Goal: Information Seeking & Learning: Learn about a topic

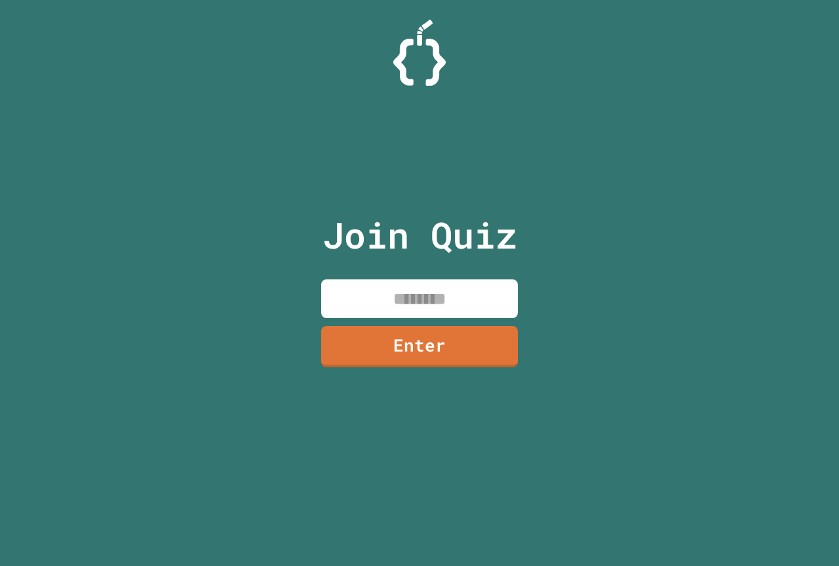
click at [431, 281] on input at bounding box center [419, 298] width 197 height 39
type input "********"
click at [379, 376] on div "Join Quiz ******** Enter" at bounding box center [419, 283] width 221 height 500
click at [379, 362] on link "Enter" at bounding box center [419, 345] width 195 height 42
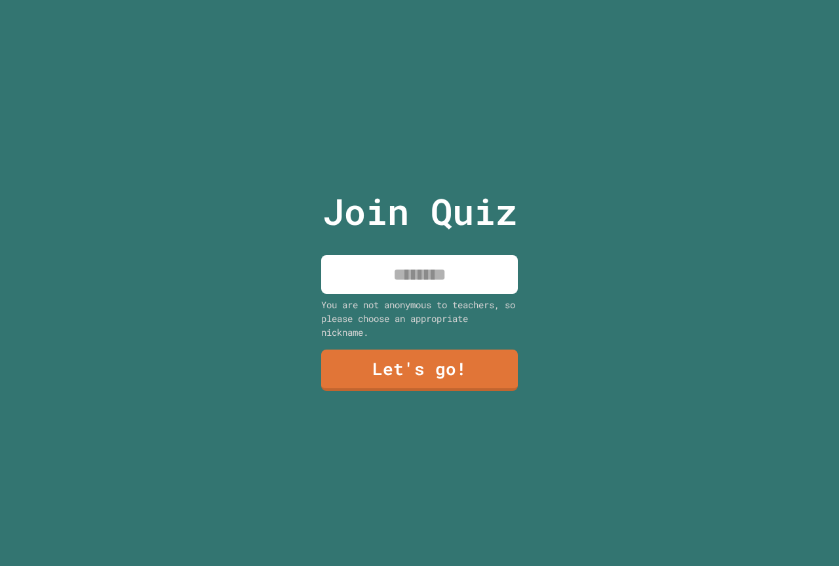
click at [391, 289] on div "Join Quiz You are not anonymous to teachers, so please choose an appropriate ni…" at bounding box center [419, 283] width 221 height 566
click at [387, 280] on input at bounding box center [419, 274] width 197 height 39
type input "**********"
click at [386, 343] on div "**********" at bounding box center [419, 283] width 221 height 566
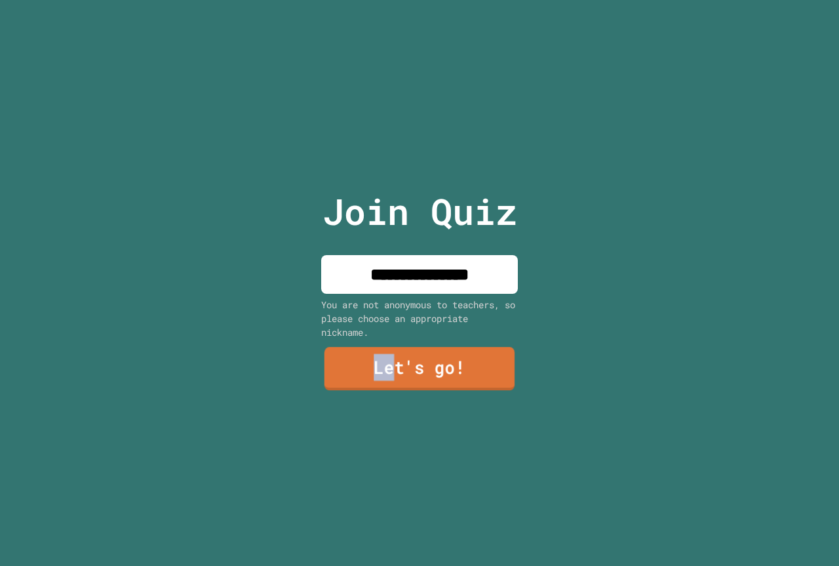
click at [415, 351] on link "Let's go!" at bounding box center [419, 368] width 190 height 43
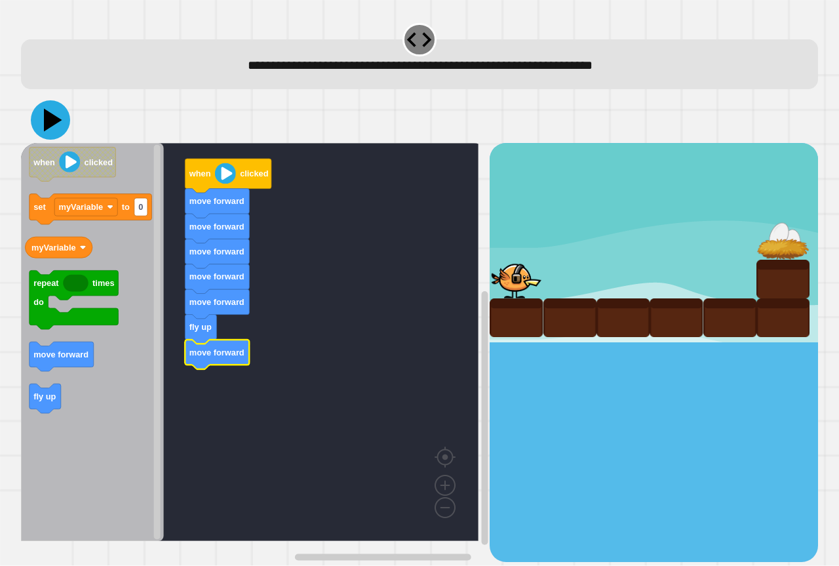
click at [52, 125] on icon at bounding box center [53, 120] width 18 height 23
click at [46, 137] on button at bounding box center [50, 119] width 39 height 39
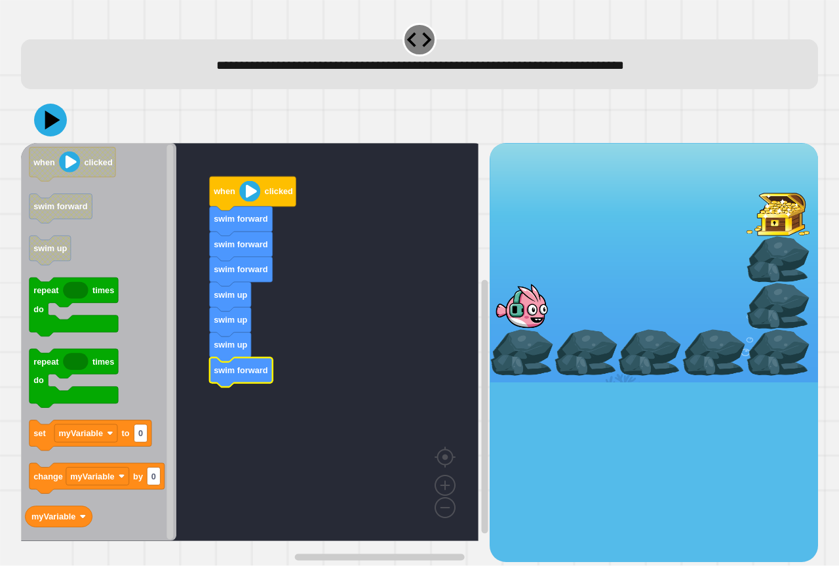
click at [49, 136] on icon at bounding box center [50, 120] width 33 height 33
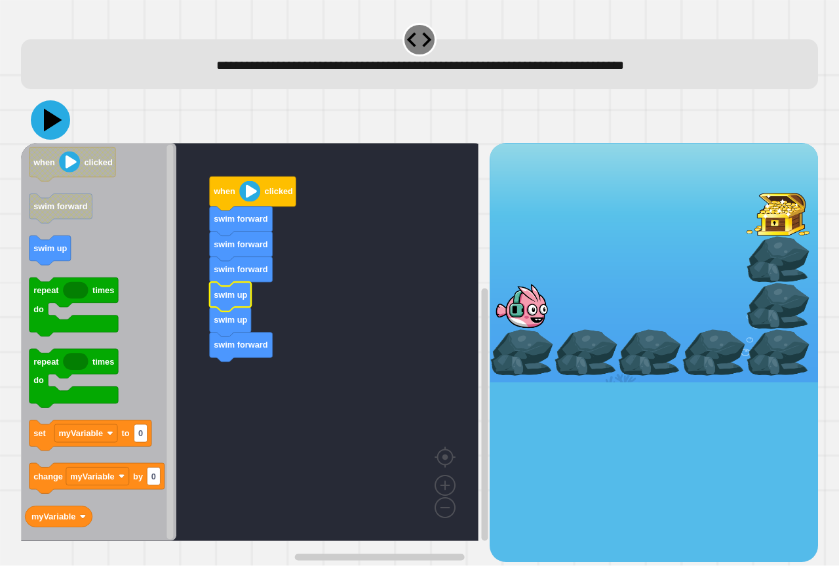
click at [41, 116] on icon at bounding box center [50, 119] width 39 height 39
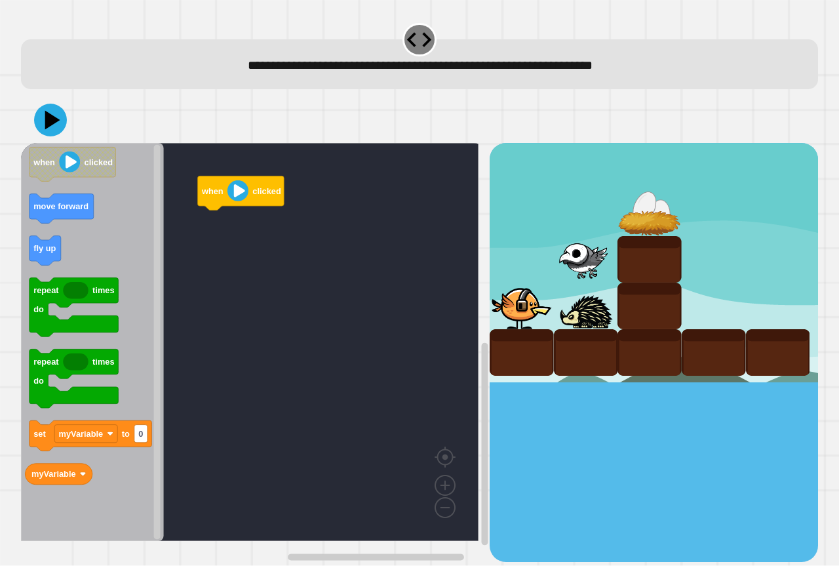
click at [98, 224] on icon "Blockly Workspace" at bounding box center [92, 342] width 143 height 398
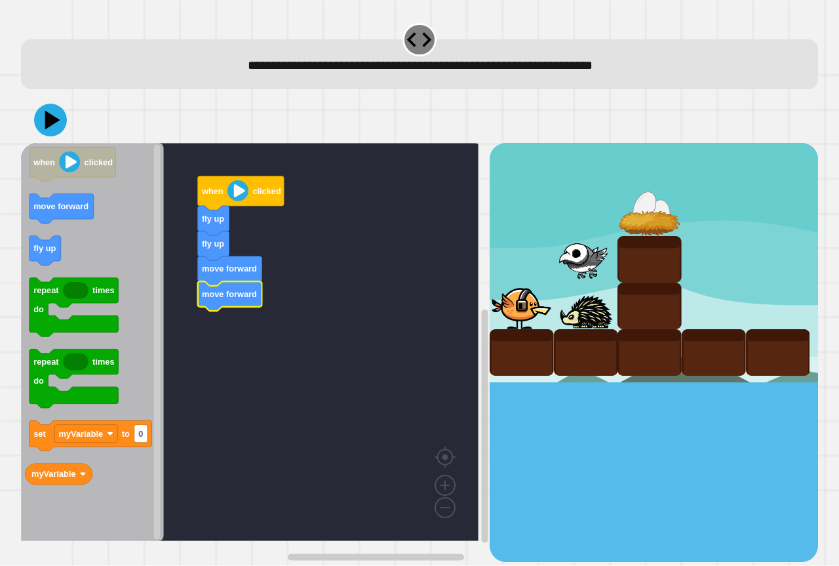
click at [49, 135] on icon at bounding box center [50, 120] width 33 height 33
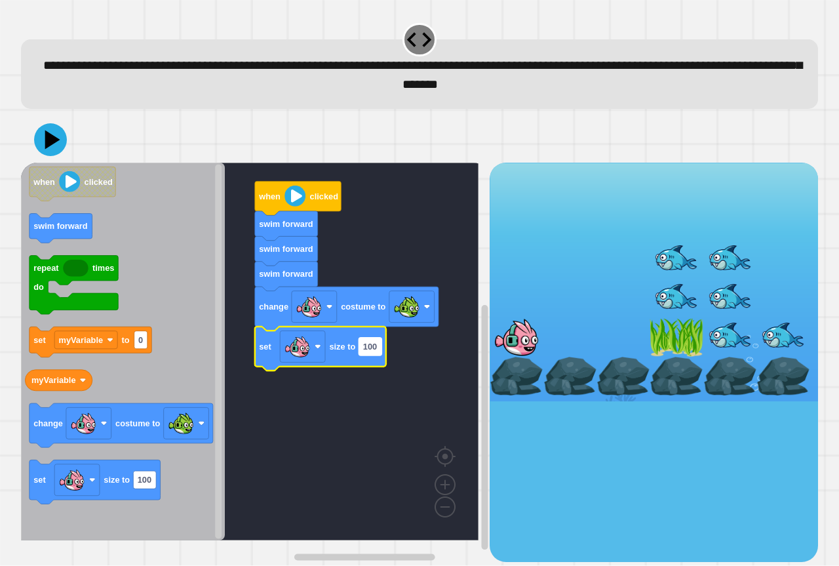
click at [377, 344] on text "100" at bounding box center [370, 346] width 14 height 10
type input "**"
click at [52, 140] on icon at bounding box center [53, 139] width 18 height 23
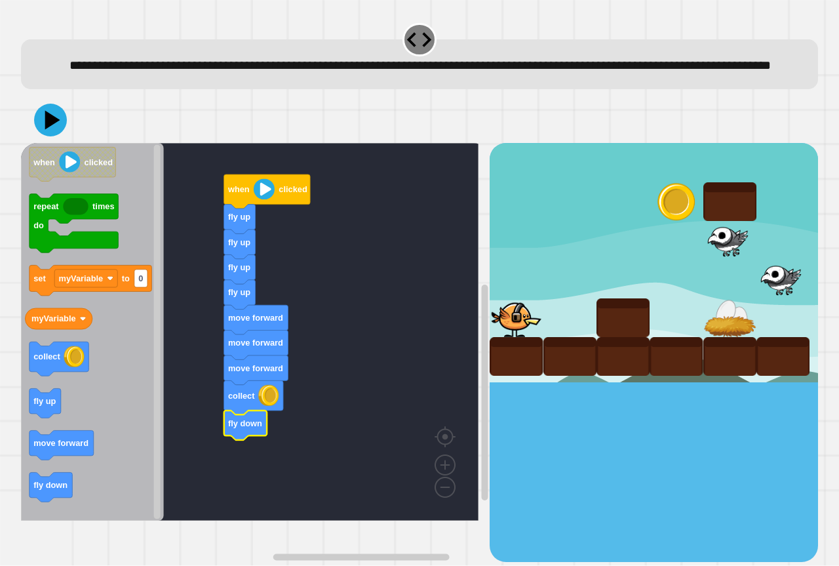
click at [154, 500] on div "when clicked fly up fly up fly up fly up move forward move forward move forward…" at bounding box center [255, 352] width 469 height 418
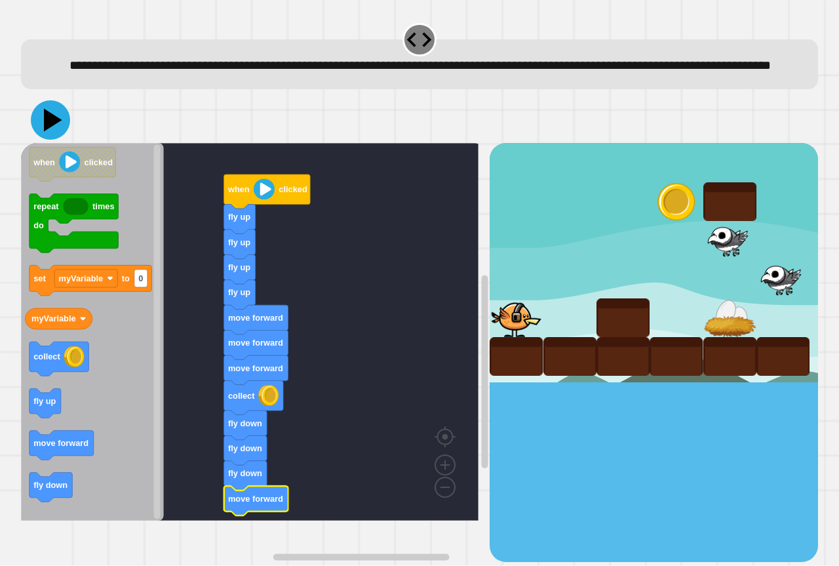
click at [53, 132] on icon at bounding box center [53, 120] width 18 height 23
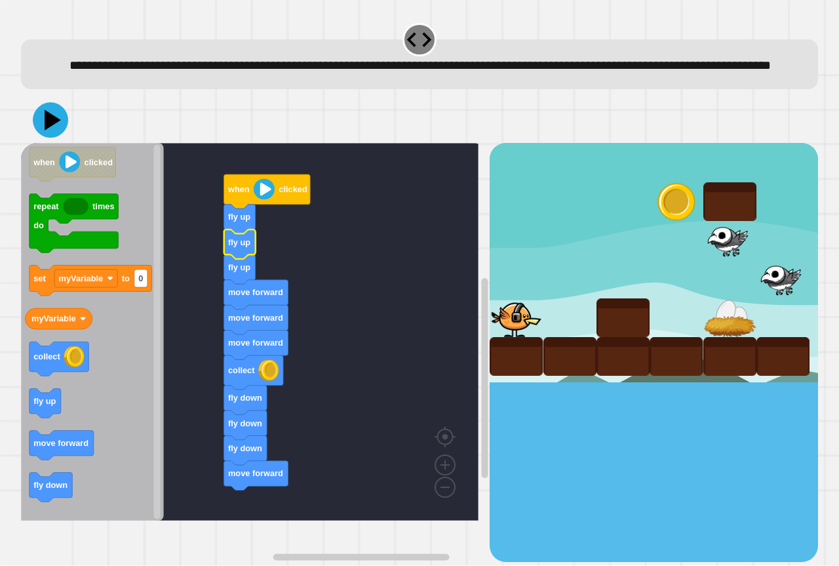
click at [48, 130] on icon at bounding box center [53, 120] width 16 height 20
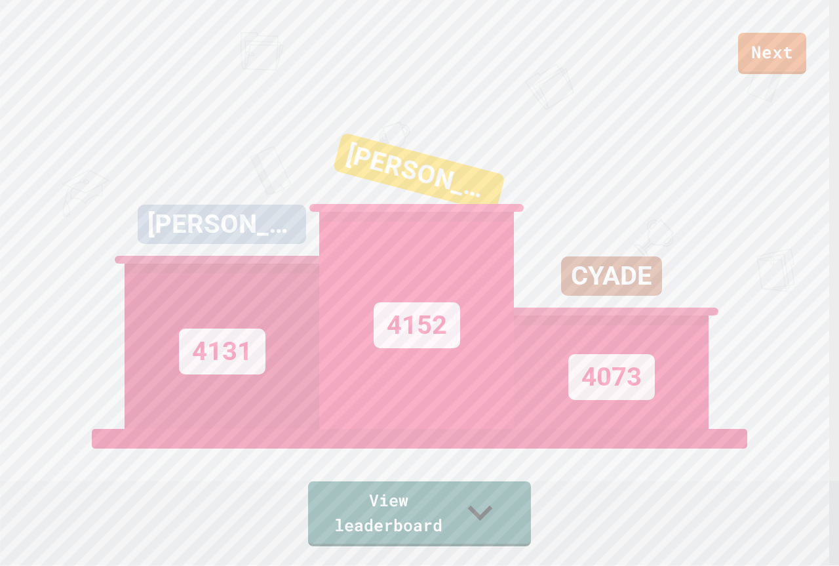
click at [50, 144] on div "Next JACKSON WOODALL 4131 ELI C 4152 CYADE 4073 View leaderboard" at bounding box center [419, 283] width 839 height 566
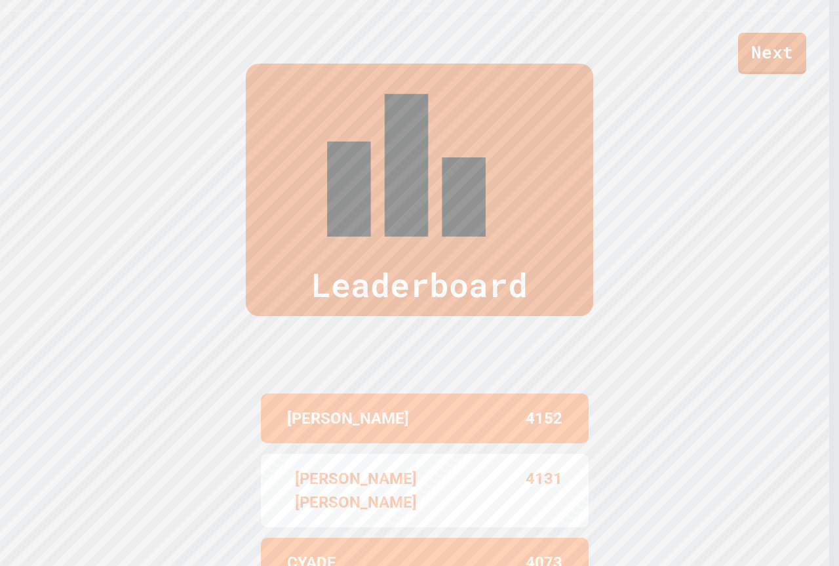
scroll to position [571, 0]
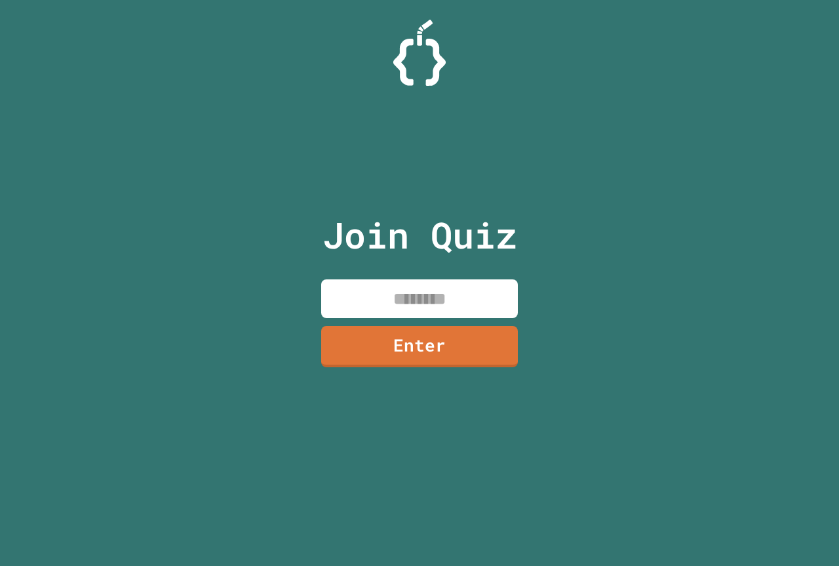
click at [437, 282] on input at bounding box center [419, 298] width 197 height 39
type input "********"
click at [414, 341] on link "Enter" at bounding box center [419, 344] width 197 height 43
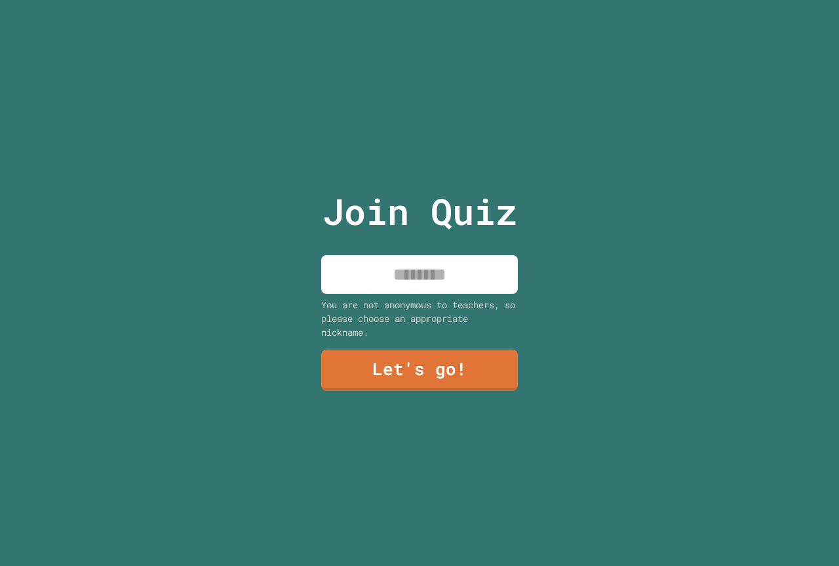
click at [386, 260] on input at bounding box center [419, 274] width 197 height 39
type input "*******"
click at [404, 381] on link "Let's go!" at bounding box center [419, 368] width 199 height 43
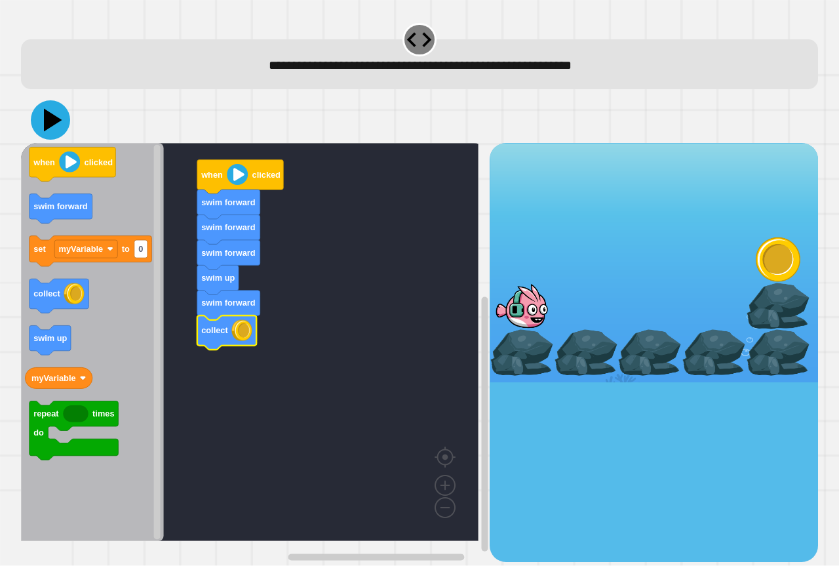
click at [42, 117] on icon at bounding box center [50, 119] width 39 height 39
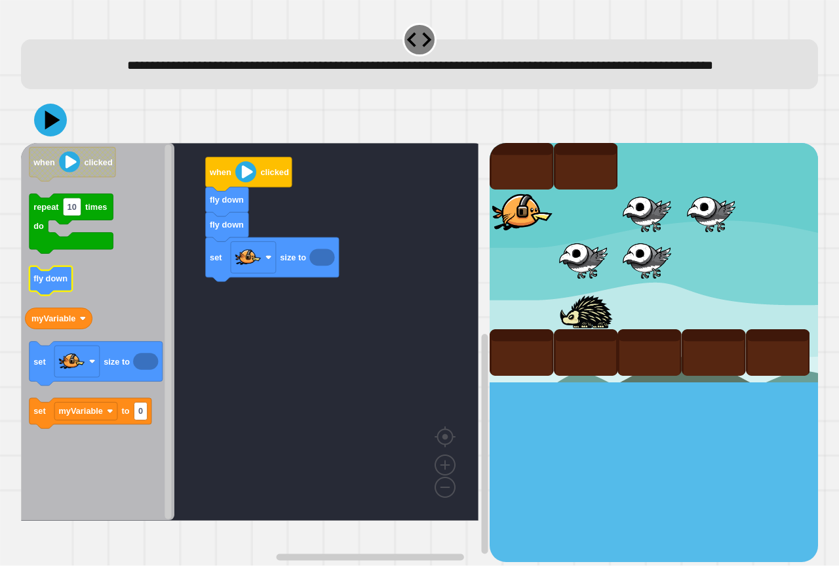
click at [48, 296] on g "fly down" at bounding box center [50, 280] width 43 height 29
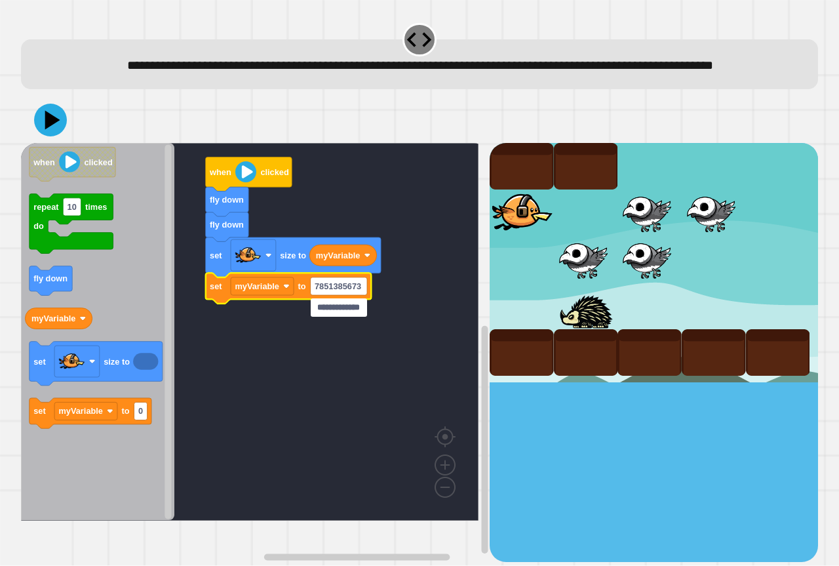
type input "**********"
click at [321, 345] on rect "Blockly Workspace" at bounding box center [249, 331] width 457 height 377
click at [47, 132] on icon at bounding box center [53, 120] width 18 height 23
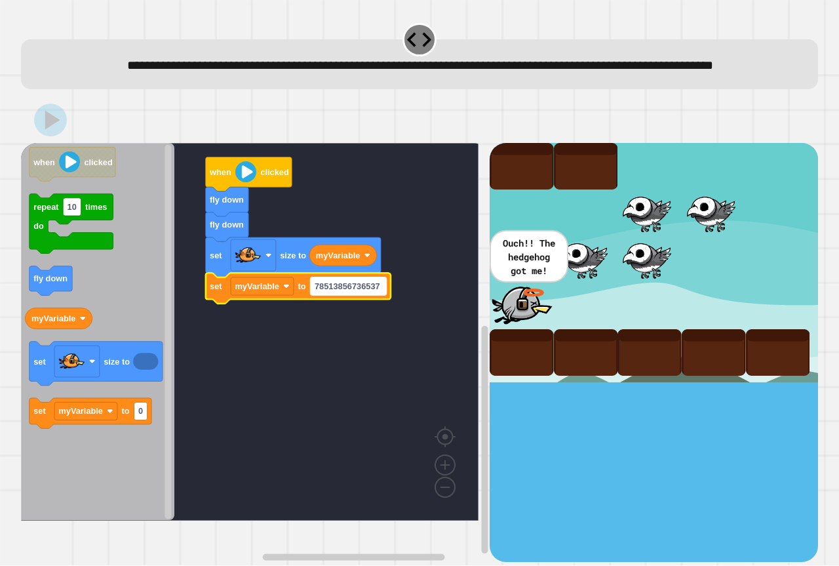
click at [334, 291] on text "78513856736537" at bounding box center [348, 286] width 66 height 10
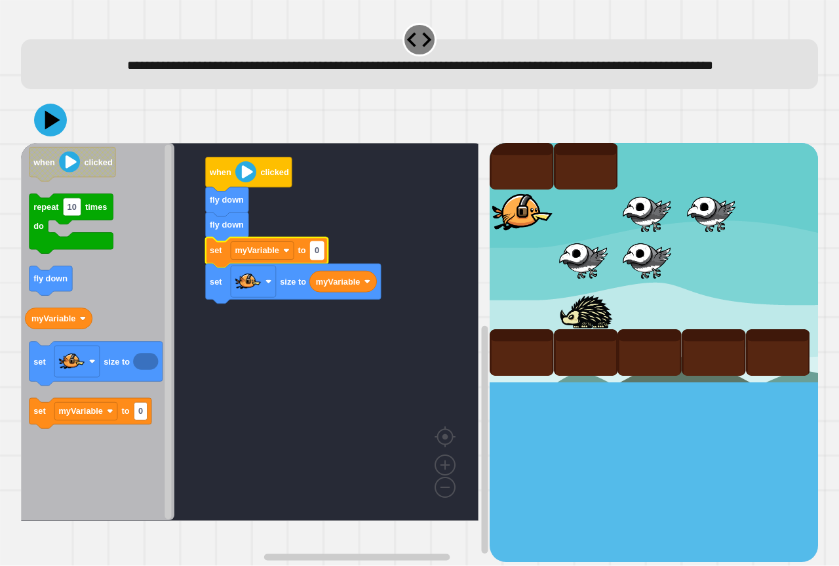
click at [319, 260] on rect "Blockly Workspace" at bounding box center [317, 251] width 13 height 18
type input "****"
click at [41, 137] on icon at bounding box center [50, 120] width 33 height 33
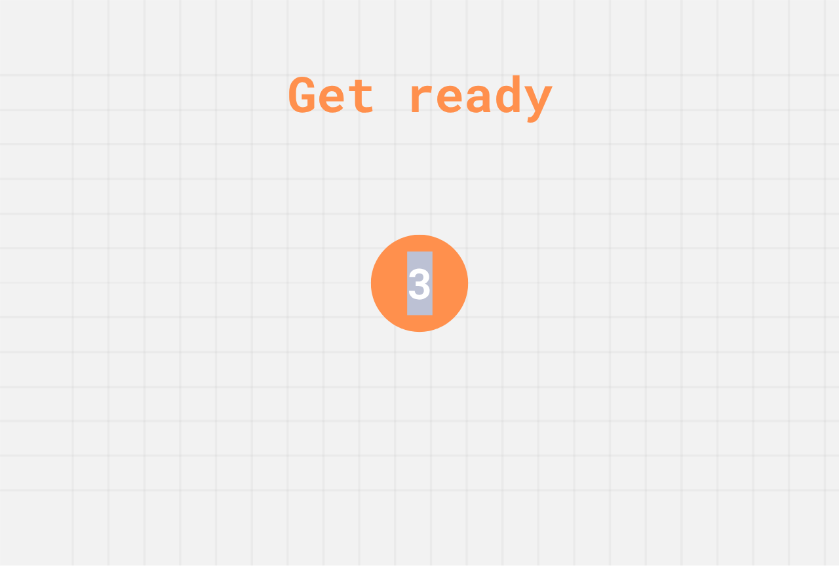
drag, startPoint x: 301, startPoint y: 336, endPoint x: 570, endPoint y: 303, distance: 270.0
click at [570, 304] on div "Get ready 3" at bounding box center [419, 283] width 839 height 566
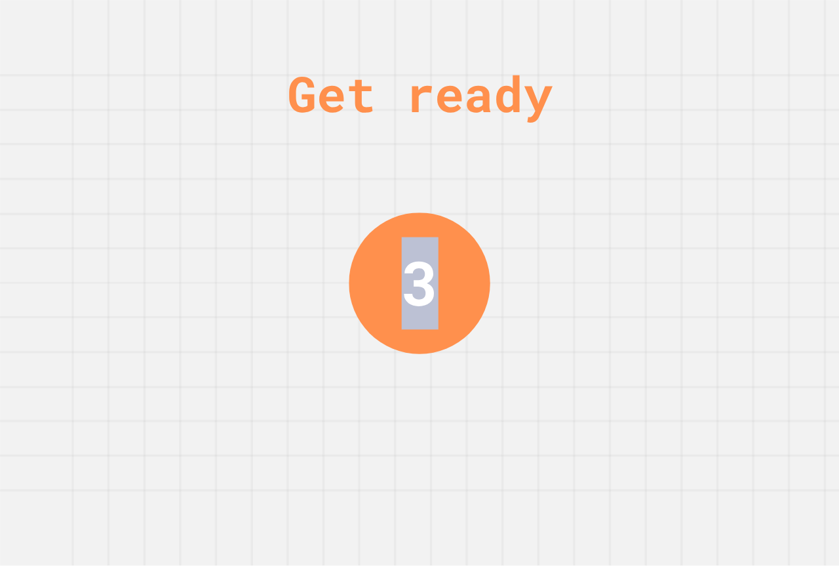
click at [569, 301] on div "Get ready 3" at bounding box center [419, 283] width 839 height 566
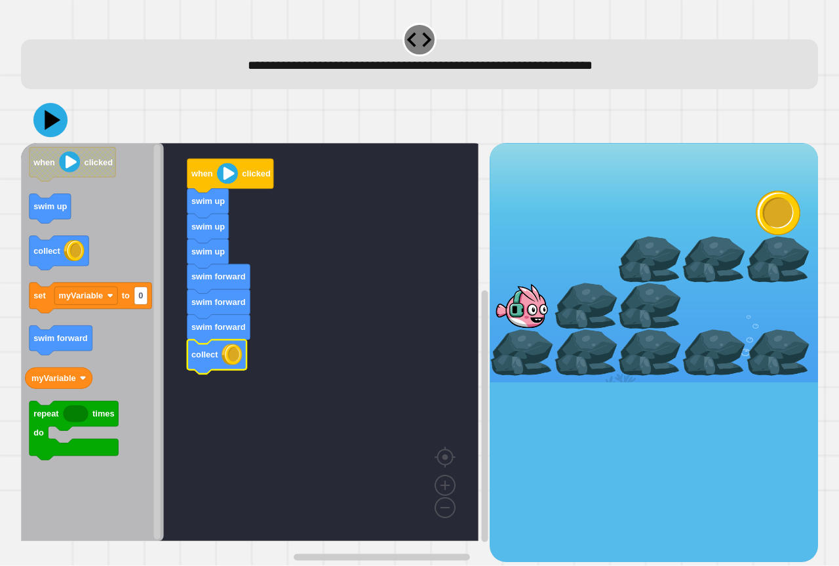
click at [39, 132] on icon at bounding box center [50, 120] width 34 height 34
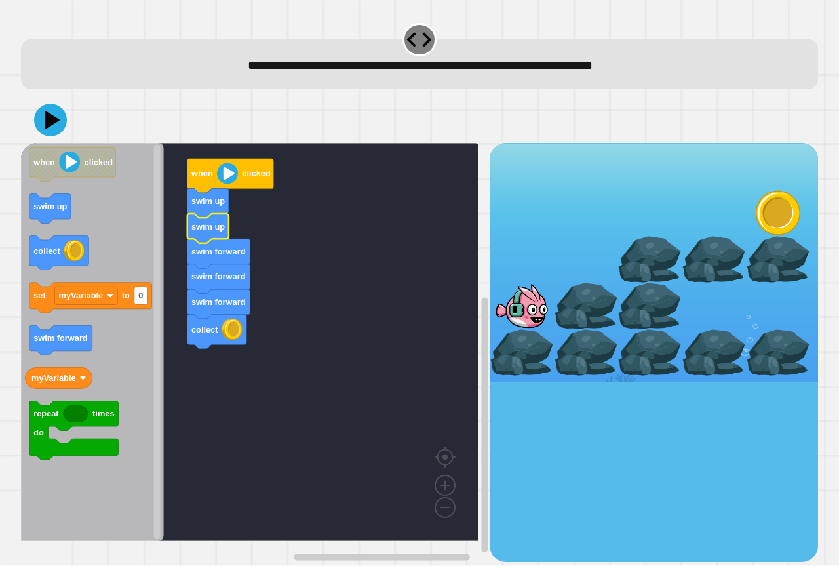
click at [45, 126] on icon at bounding box center [52, 120] width 15 height 19
click at [43, 135] on icon at bounding box center [49, 120] width 37 height 37
click at [96, 326] on icon "Blockly Workspace" at bounding box center [92, 342] width 143 height 398
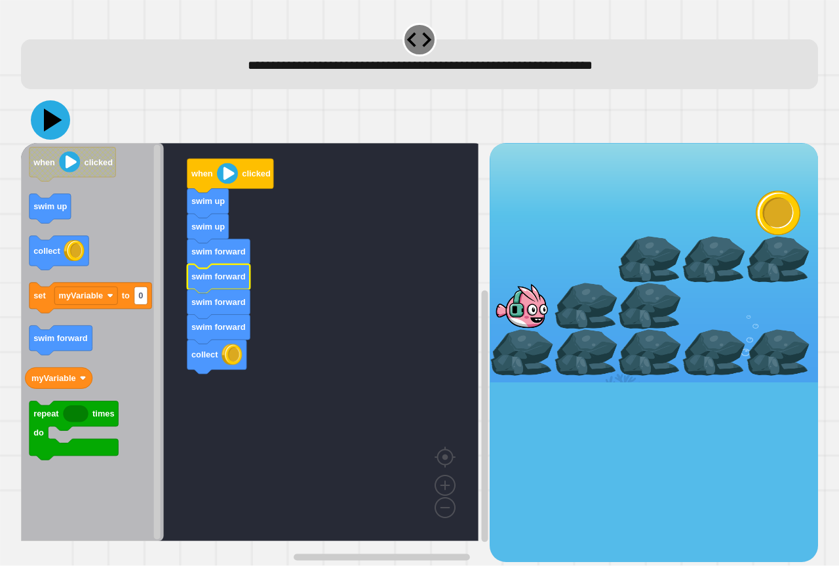
click at [56, 113] on icon at bounding box center [50, 119] width 39 height 39
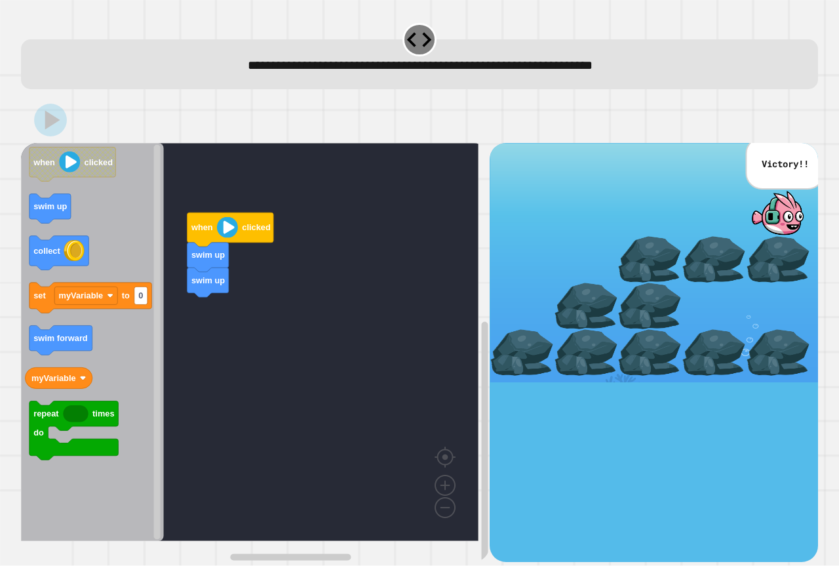
drag, startPoint x: 50, startPoint y: 328, endPoint x: 201, endPoint y: 319, distance: 151.7
click at [160, 269] on div "**********" at bounding box center [419, 283] width 839 height 566
drag, startPoint x: 201, startPoint y: 319, endPoint x: 197, endPoint y: 326, distance: 9.1
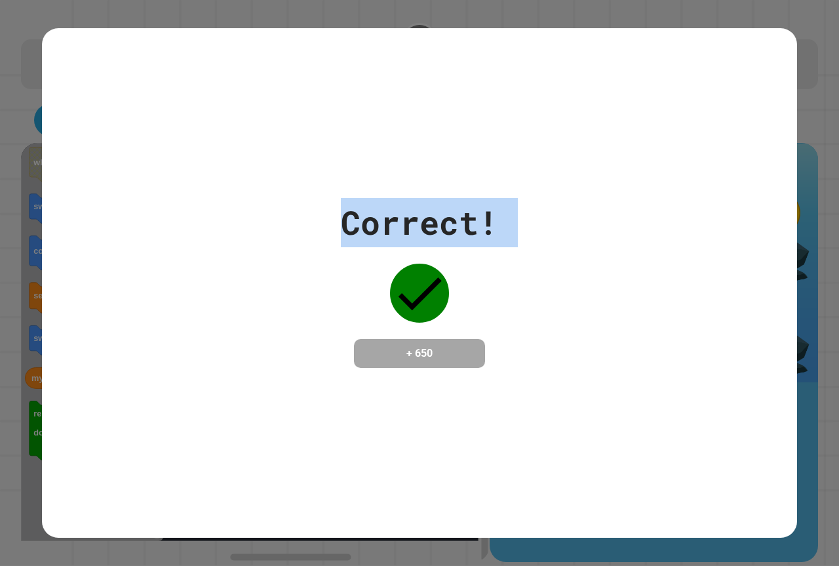
drag, startPoint x: 197, startPoint y: 326, endPoint x: 220, endPoint y: 328, distance: 23.0
drag, startPoint x: 220, startPoint y: 328, endPoint x: 238, endPoint y: 322, distance: 19.1
click at [238, 322] on div "Correct! + 650" at bounding box center [419, 283] width 755 height 170
click at [239, 317] on div "Correct! + 650" at bounding box center [419, 283] width 755 height 170
click at [239, 318] on div "Correct! + 650" at bounding box center [419, 283] width 755 height 170
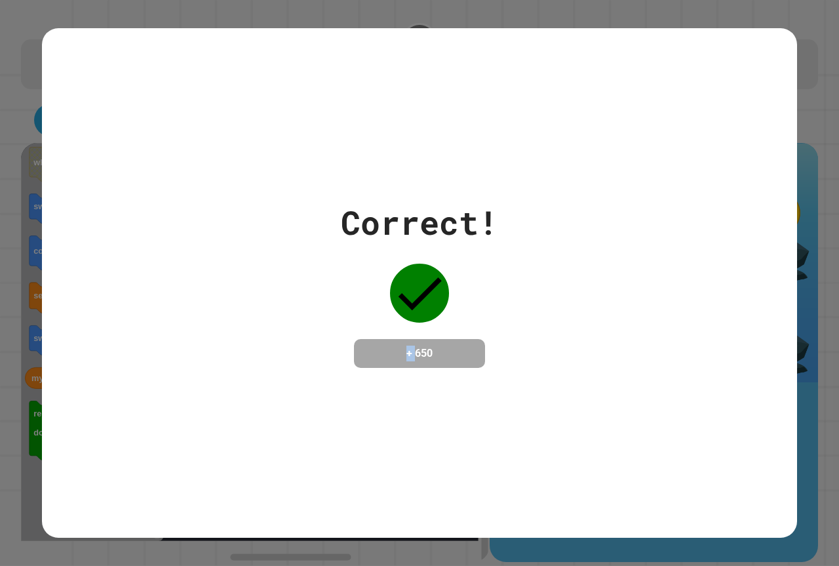
click at [239, 318] on div "Correct! + 650" at bounding box center [419, 283] width 755 height 170
click at [375, 274] on div "Correct! + 650" at bounding box center [419, 283] width 157 height 170
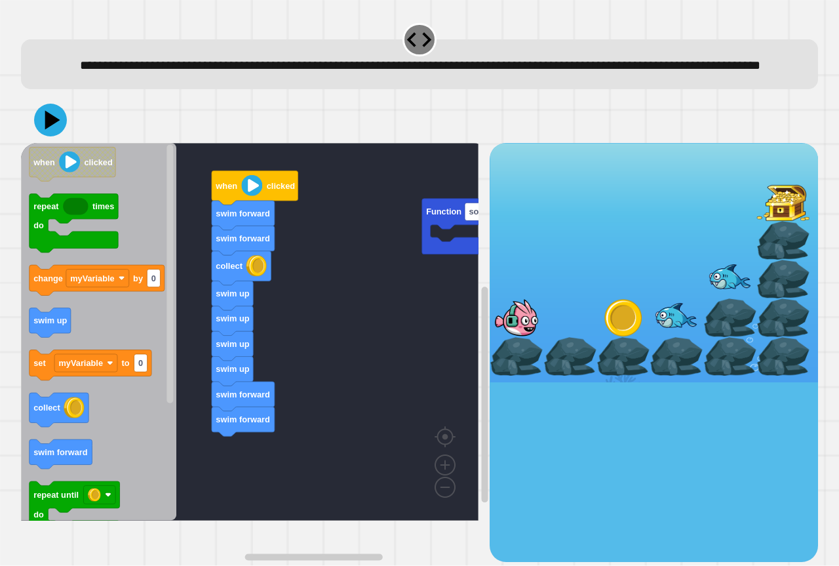
click at [117, 461] on icon "Blockly Workspace" at bounding box center [98, 331] width 155 height 377
click at [193, 468] on div "Function someMovement when clicked swim forward swim forward collect swim up sw…" at bounding box center [255, 352] width 469 height 418
drag, startPoint x: 81, startPoint y: 142, endPoint x: 53, endPoint y: 142, distance: 28.2
click at [68, 142] on div at bounding box center [419, 120] width 797 height 46
click at [53, 131] on icon at bounding box center [53, 120] width 17 height 22
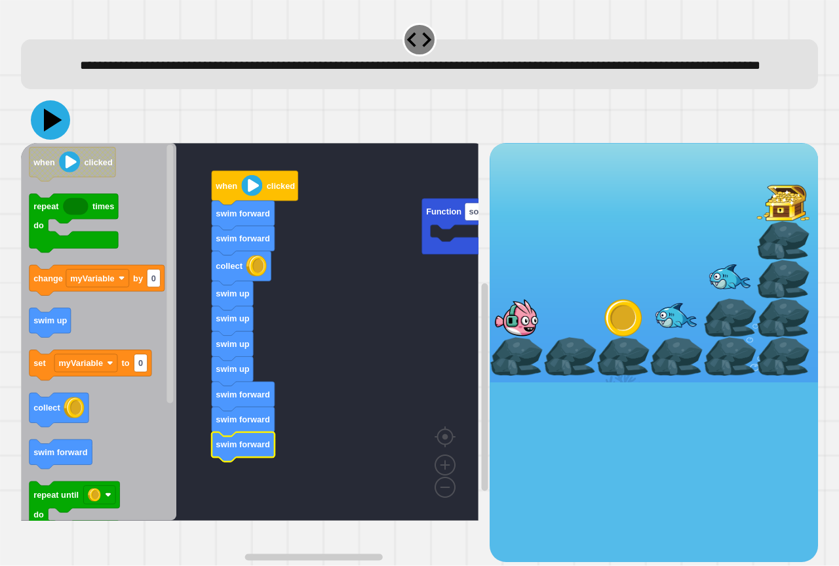
click at [52, 132] on icon at bounding box center [53, 120] width 18 height 23
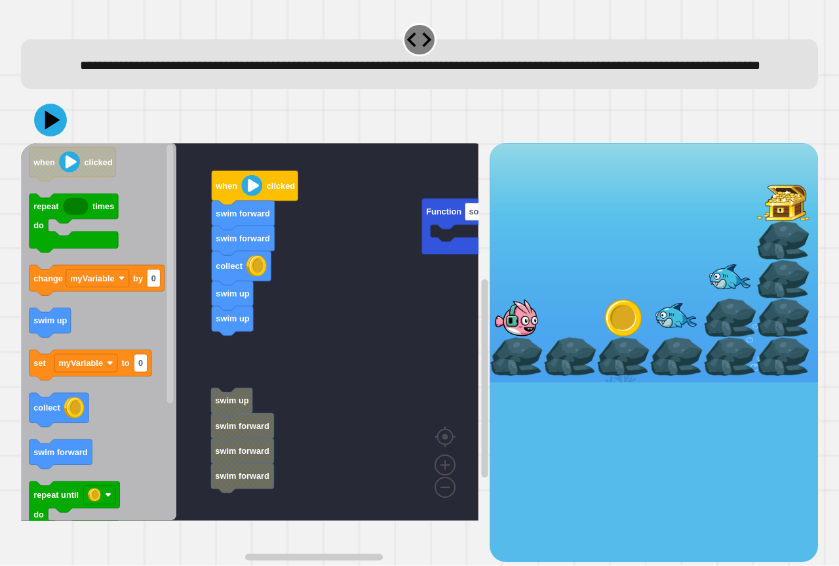
click at [228, 360] on rect "Blockly Workspace" at bounding box center [249, 331] width 457 height 377
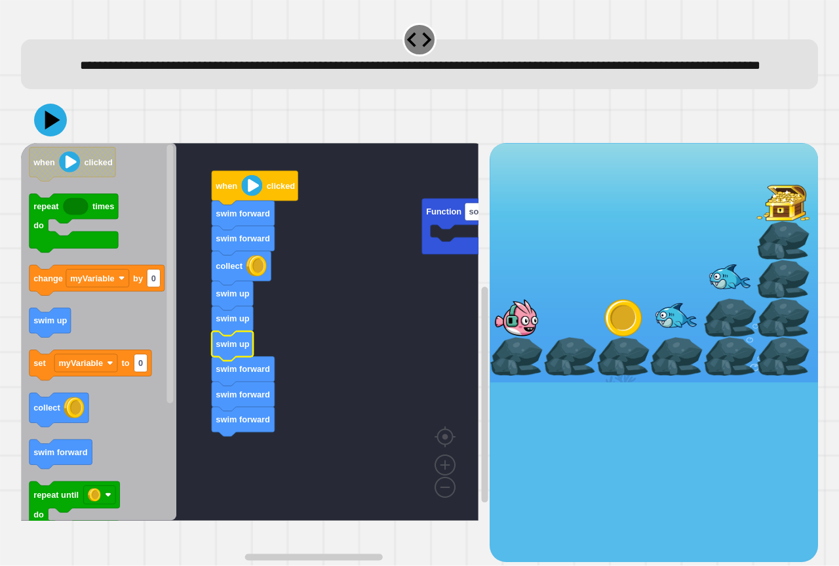
click at [68, 143] on div at bounding box center [419, 120] width 797 height 46
click at [34, 140] on button at bounding box center [50, 119] width 39 height 39
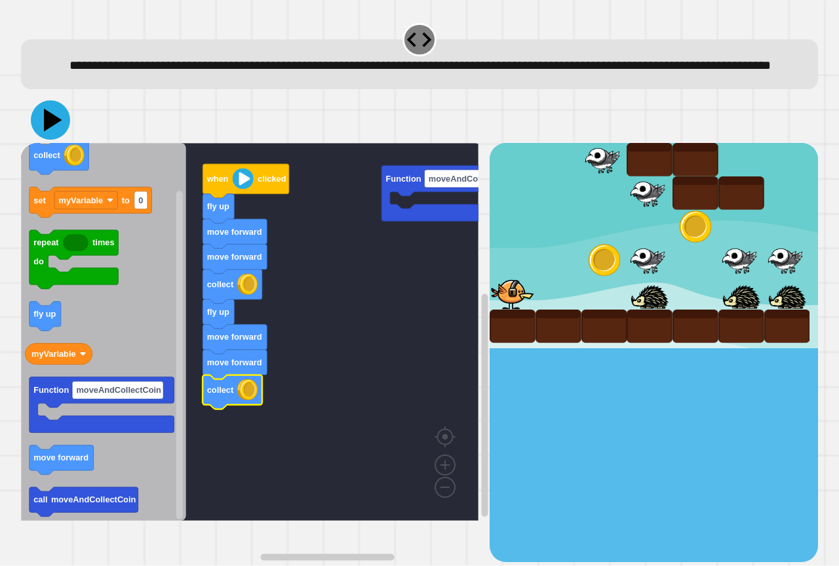
click at [50, 140] on icon at bounding box center [50, 119] width 39 height 39
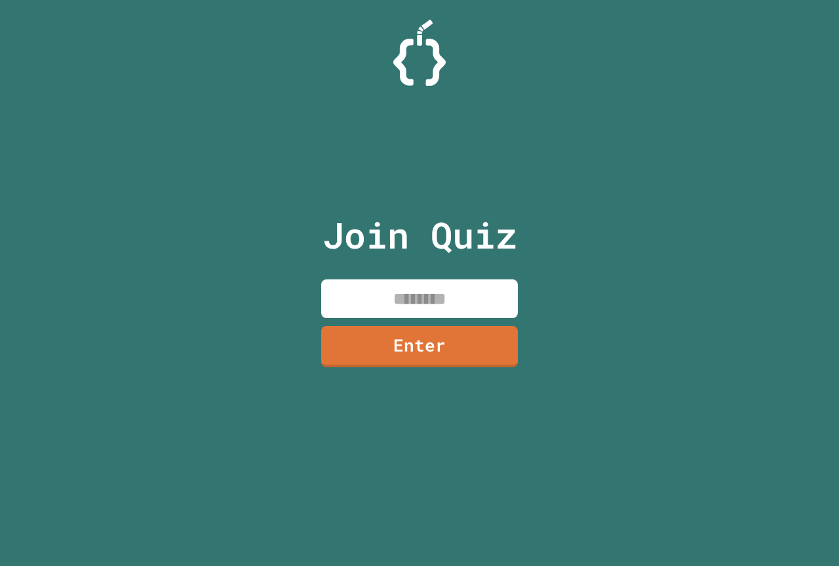
click at [450, 296] on input at bounding box center [419, 298] width 197 height 39
type input "**"
click at [395, 292] on input at bounding box center [419, 298] width 197 height 39
paste input "********"
type input "********"
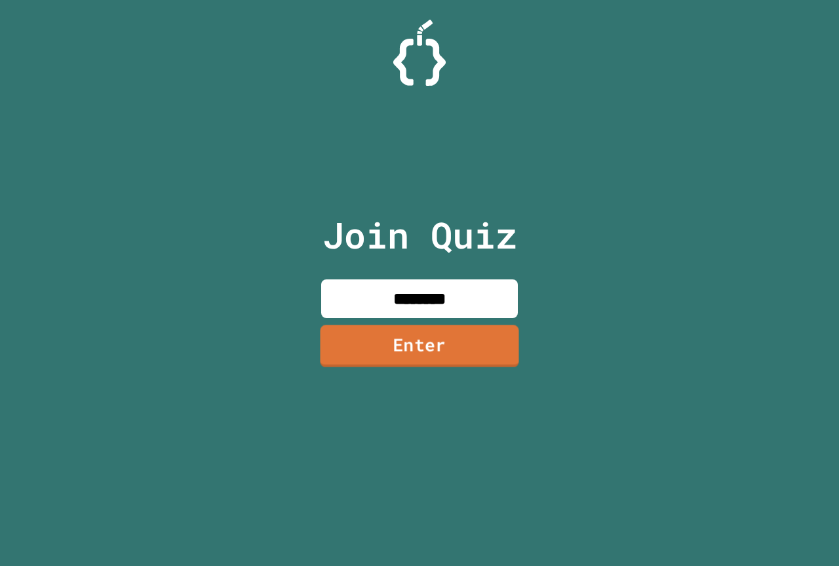
click at [379, 336] on link "Enter" at bounding box center [419, 345] width 199 height 42
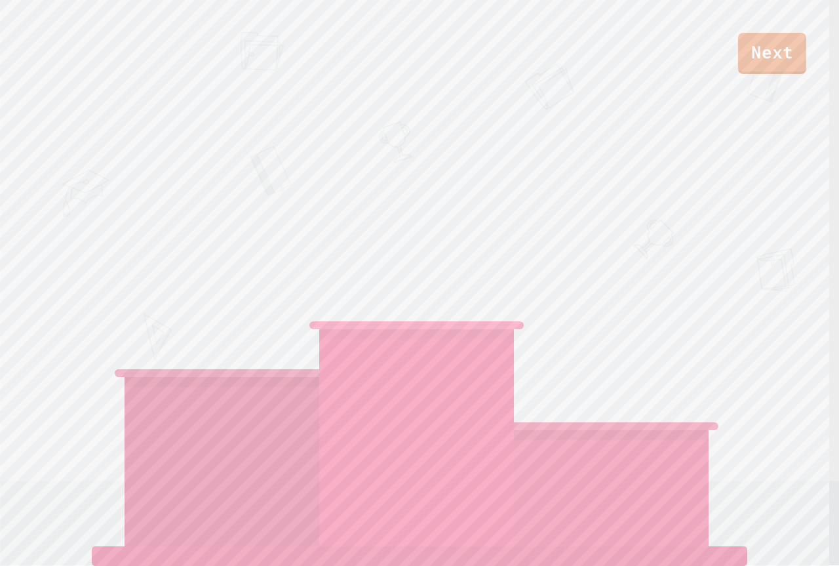
scroll to position [5, 0]
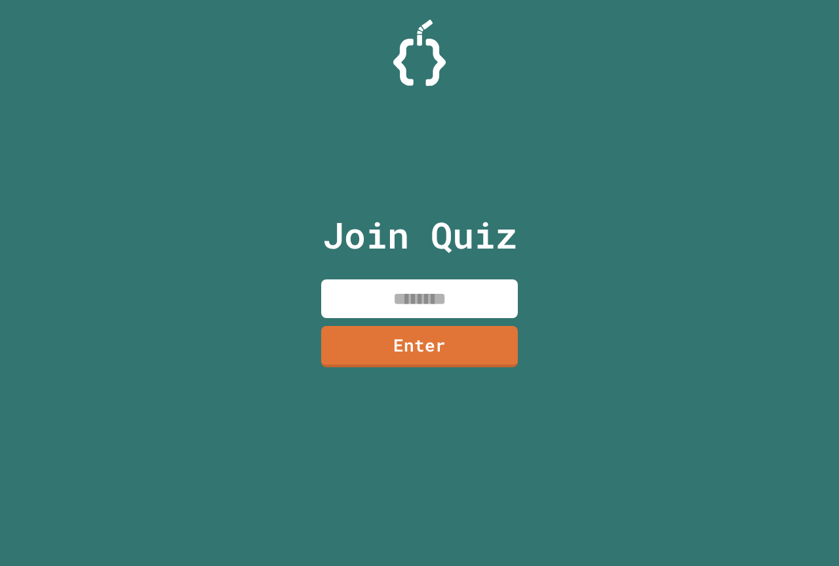
click at [480, 292] on input at bounding box center [419, 298] width 197 height 39
paste input "********"
type input "********"
click at [428, 350] on link "Enter" at bounding box center [419, 344] width 191 height 43
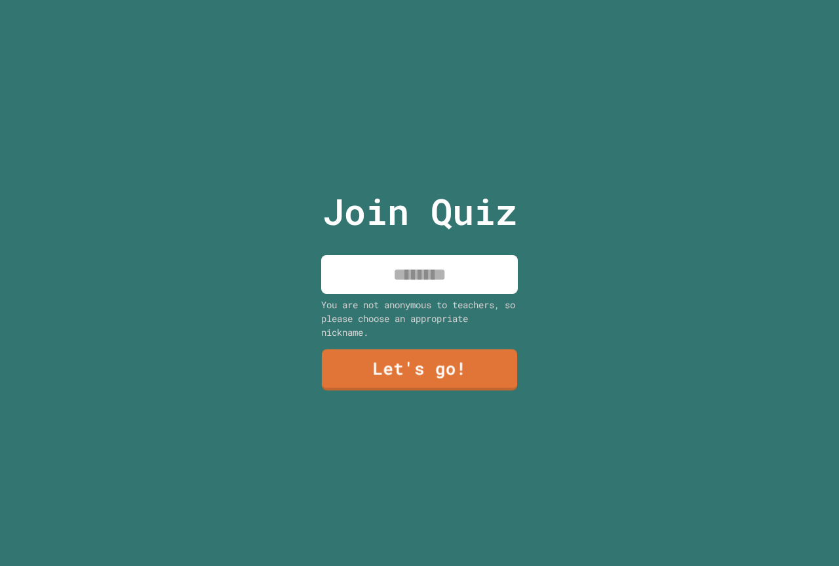
click at [379, 271] on input at bounding box center [419, 274] width 197 height 39
paste input "********"
type input "*"
type input "*******"
click at [379, 341] on div "Join Quiz ******* You are not anonymous to teachers, so please choose an approp…" at bounding box center [419, 283] width 221 height 566
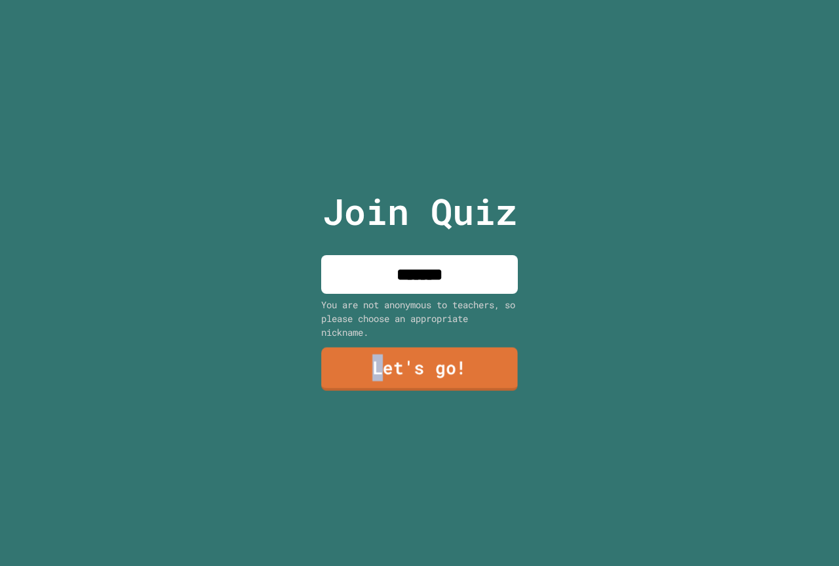
click at [376, 352] on link "Let's go!" at bounding box center [419, 368] width 197 height 43
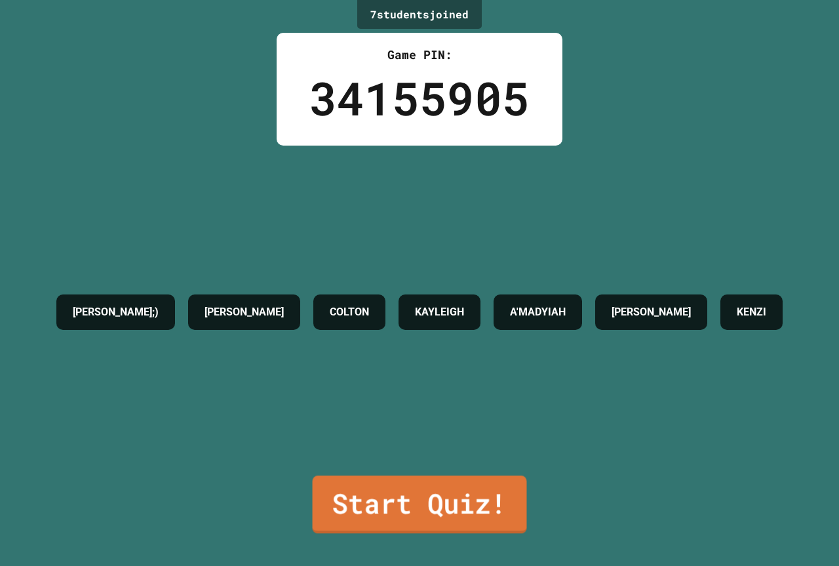
click at [409, 488] on link "Start Quiz!" at bounding box center [420, 504] width 214 height 58
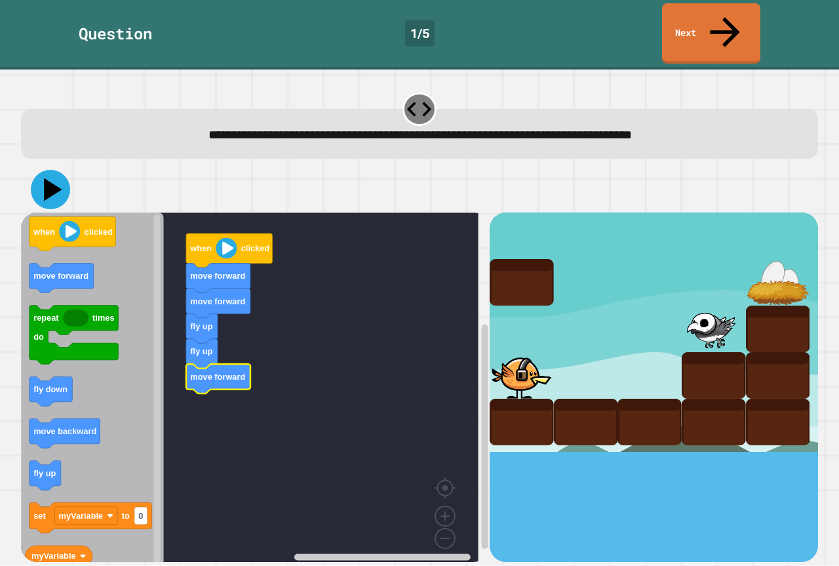
click at [62, 170] on icon at bounding box center [50, 189] width 39 height 39
click at [50, 178] on icon at bounding box center [53, 189] width 18 height 23
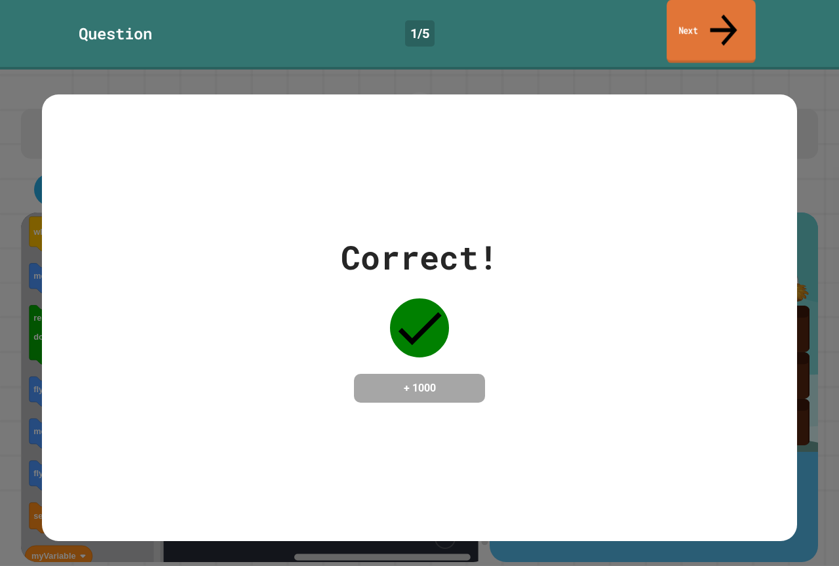
click at [699, 26] on link "Next" at bounding box center [710, 32] width 89 height 64
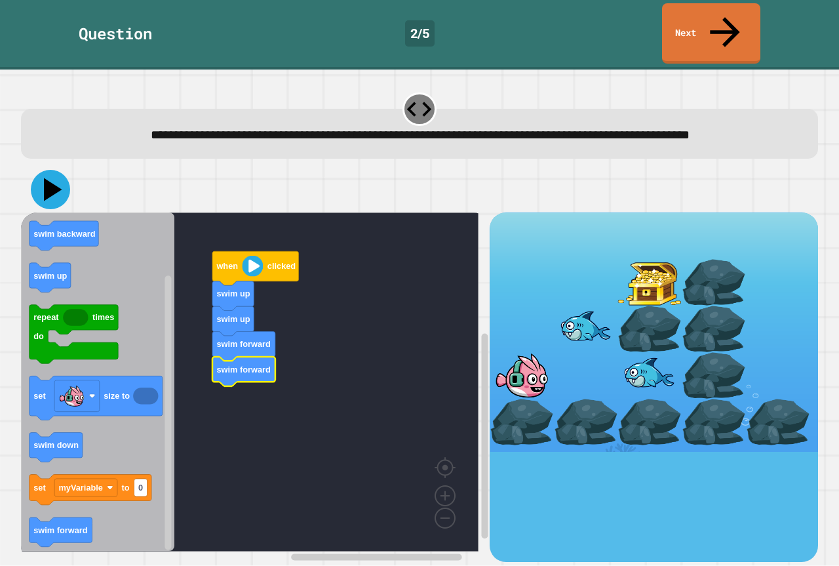
click at [44, 170] on icon at bounding box center [50, 189] width 39 height 39
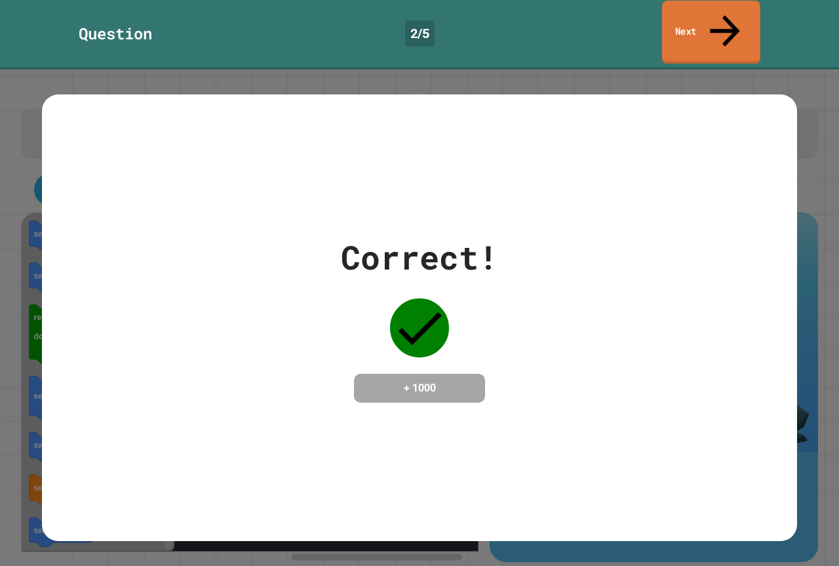
click at [699, 6] on link "Next" at bounding box center [711, 33] width 98 height 64
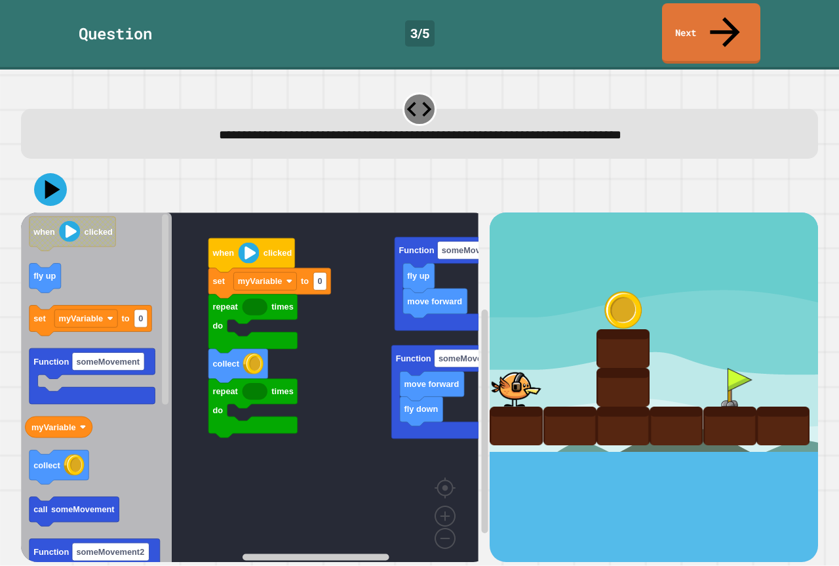
click at [596, 290] on div at bounding box center [622, 309] width 53 height 39
drag, startPoint x: 586, startPoint y: 268, endPoint x: 570, endPoint y: 281, distance: 20.5
click at [583, 272] on div at bounding box center [654, 331] width 328 height 239
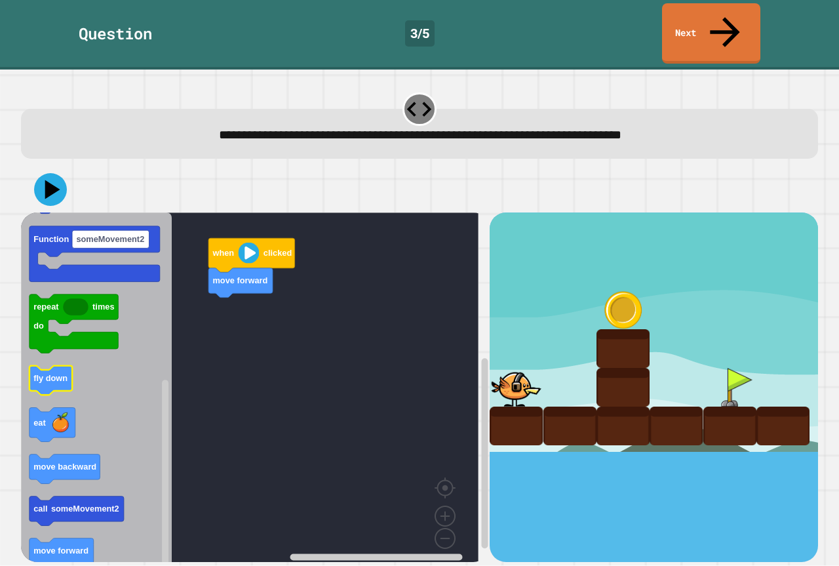
click at [55, 374] on text "fly down" at bounding box center [50, 379] width 34 height 10
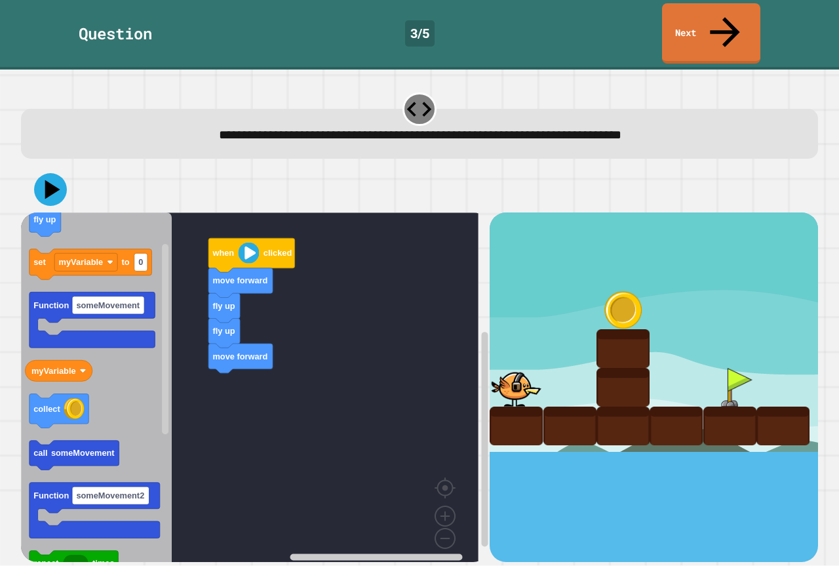
click at [195, 378] on div "when clicked move forward fly up fly up move forward when clicked fly up set my…" at bounding box center [255, 386] width 469 height 349
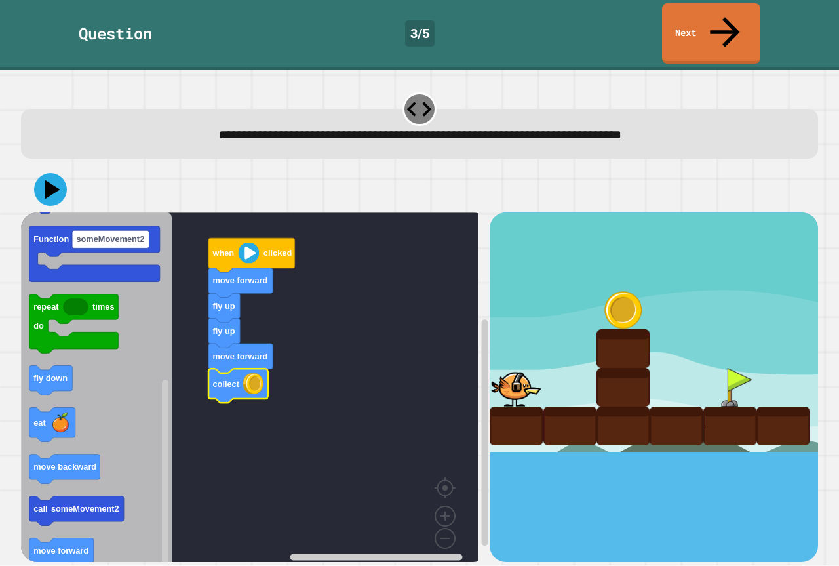
click at [195, 427] on rect "Blockly Workspace" at bounding box center [249, 391] width 457 height 359
drag, startPoint x: 0, startPoint y: 359, endPoint x: 484, endPoint y: 348, distance: 483.8
click at [436, 325] on div "**********" at bounding box center [419, 317] width 839 height 496
drag, startPoint x: 51, startPoint y: 591, endPoint x: 0, endPoint y: 591, distance: 51.1
click at [290, 400] on rect "Blockly Workspace" at bounding box center [249, 391] width 457 height 359
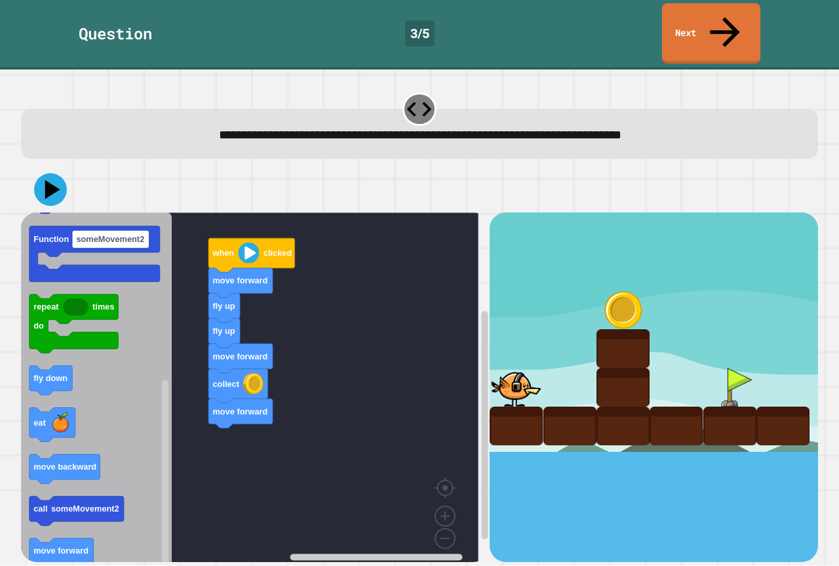
click at [345, 421] on rect "Blockly Workspace" at bounding box center [249, 391] width 457 height 359
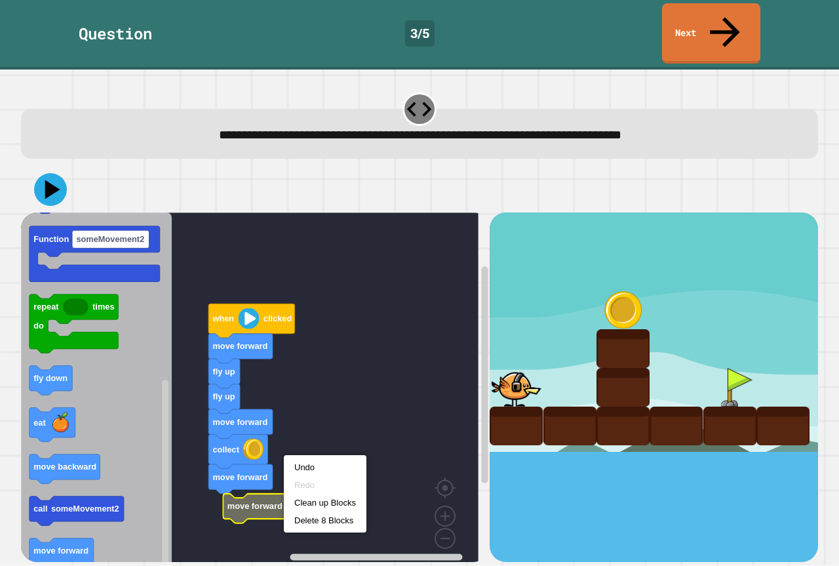
click at [146, 431] on icon "Blockly Workspace" at bounding box center [96, 391] width 151 height 359
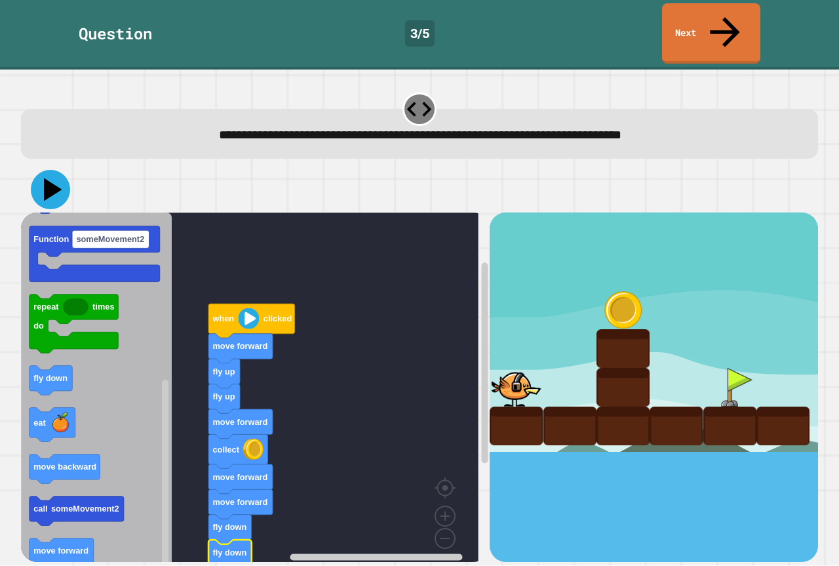
click at [46, 178] on icon at bounding box center [53, 189] width 18 height 23
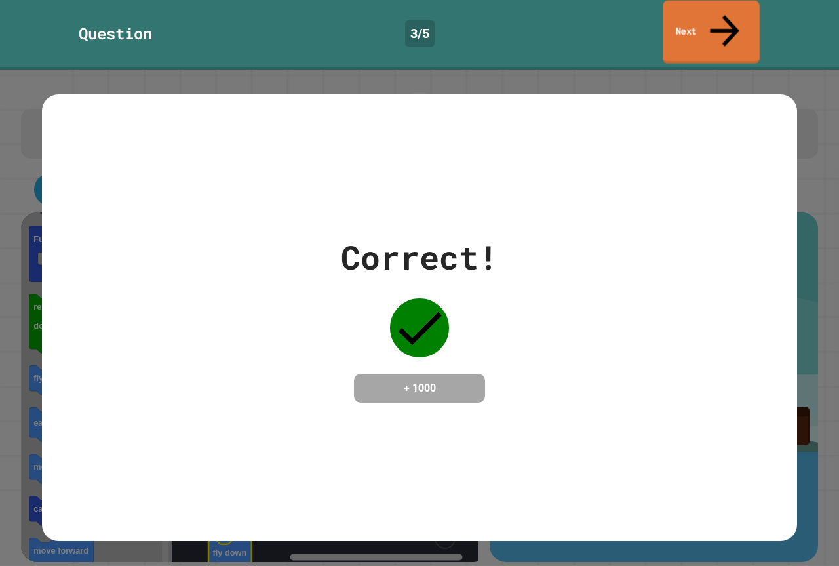
click at [706, 28] on link "Next" at bounding box center [711, 33] width 97 height 64
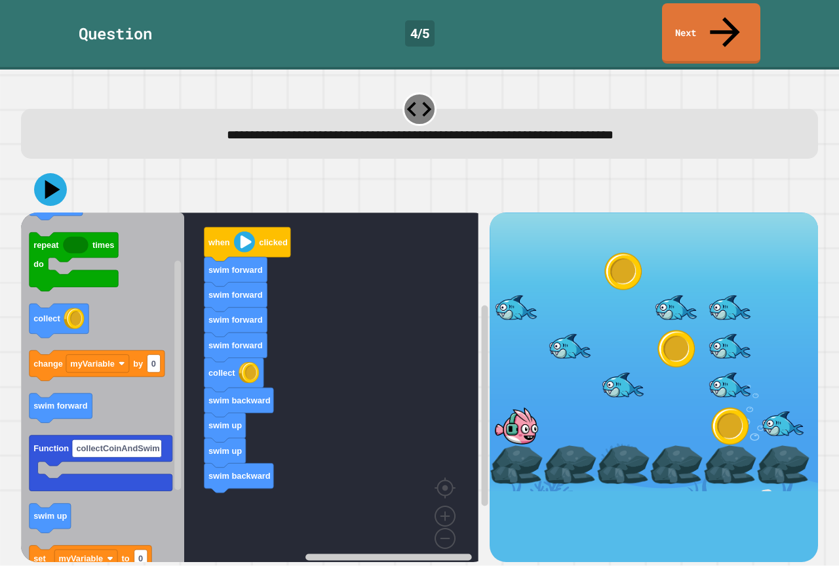
click at [204, 488] on div "when clicked swim forward swim forward swim forward swim forward collect swim b…" at bounding box center [255, 386] width 469 height 349
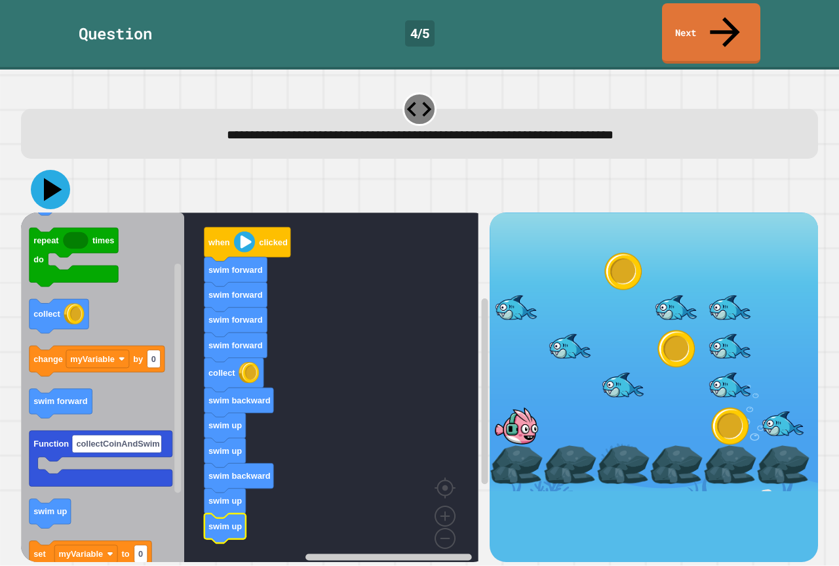
click at [46, 170] on icon at bounding box center [50, 189] width 39 height 39
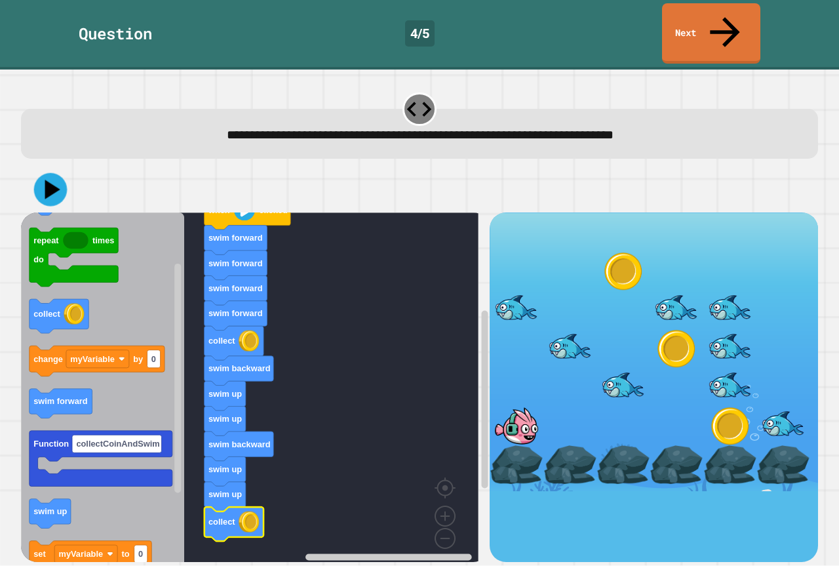
click at [44, 173] on icon at bounding box center [50, 189] width 33 height 33
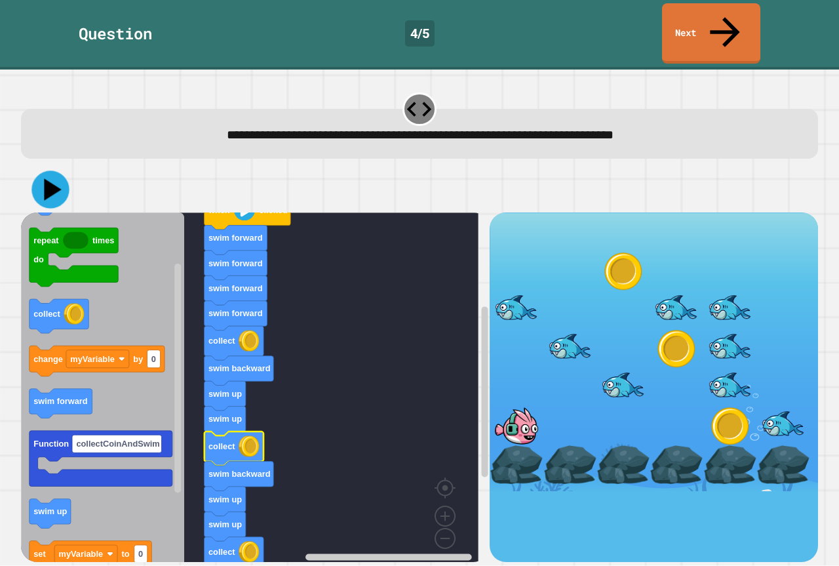
click at [52, 171] on icon at bounding box center [49, 189] width 37 height 37
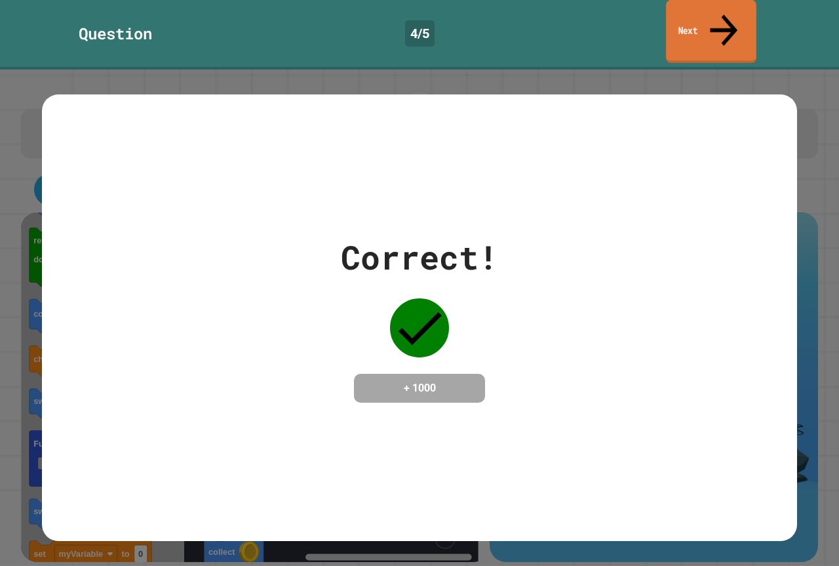
click at [706, 16] on link "Next" at bounding box center [711, 32] width 90 height 64
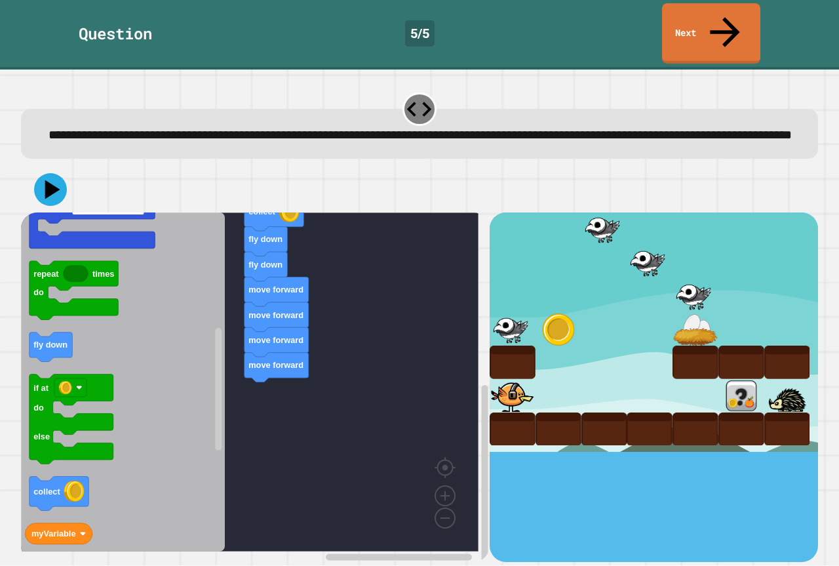
click at [197, 383] on icon "when clicked change costume to fly up eat set size to set myVariable to 0 Funct…" at bounding box center [123, 381] width 204 height 339
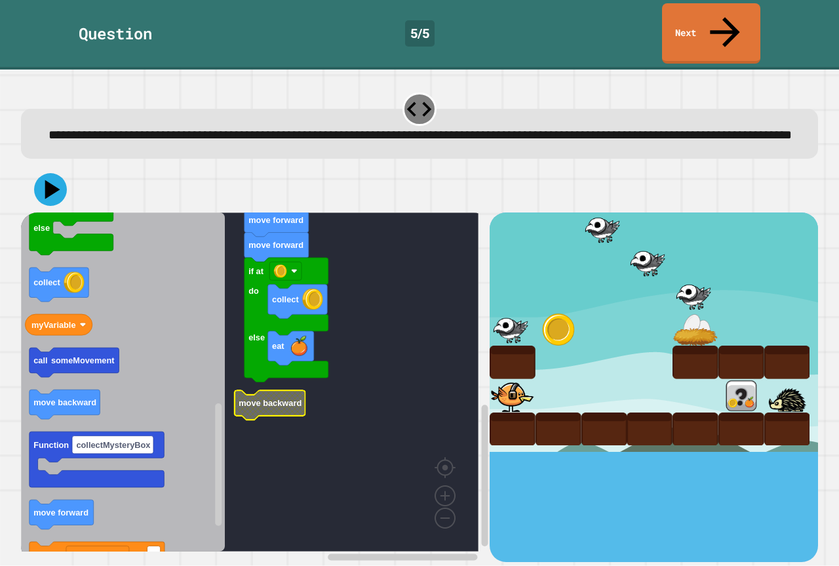
click at [264, 399] on icon "Blockly Workspace" at bounding box center [270, 405] width 71 height 29
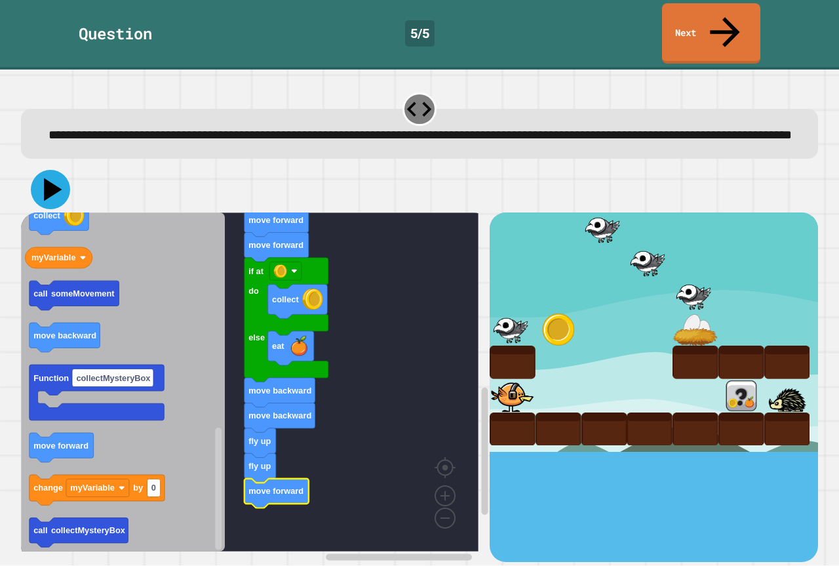
click at [46, 185] on icon at bounding box center [53, 189] width 18 height 23
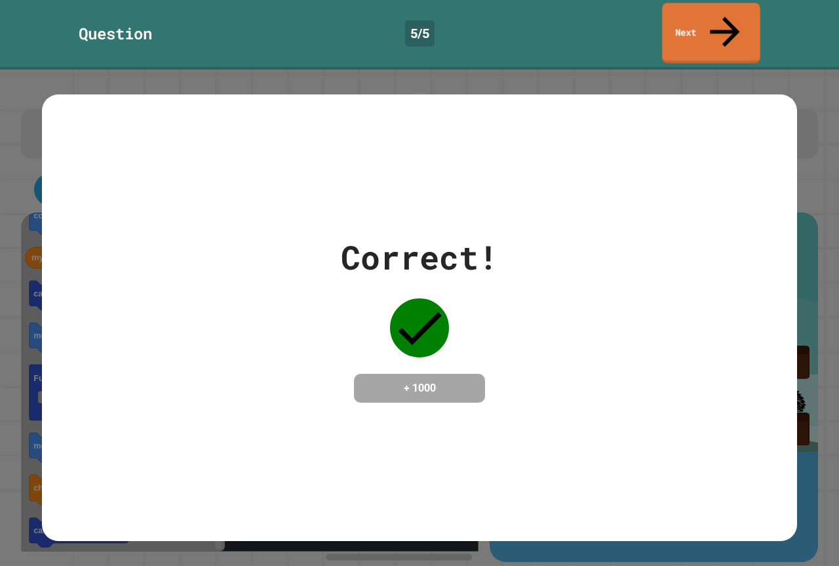
click at [763, 5] on div "Question 5 / 5 Next" at bounding box center [419, 33] width 839 height 60
click at [758, 7] on div "Question 5 / 5 Next" at bounding box center [419, 33] width 839 height 60
click at [703, 26] on link "Next" at bounding box center [711, 33] width 98 height 64
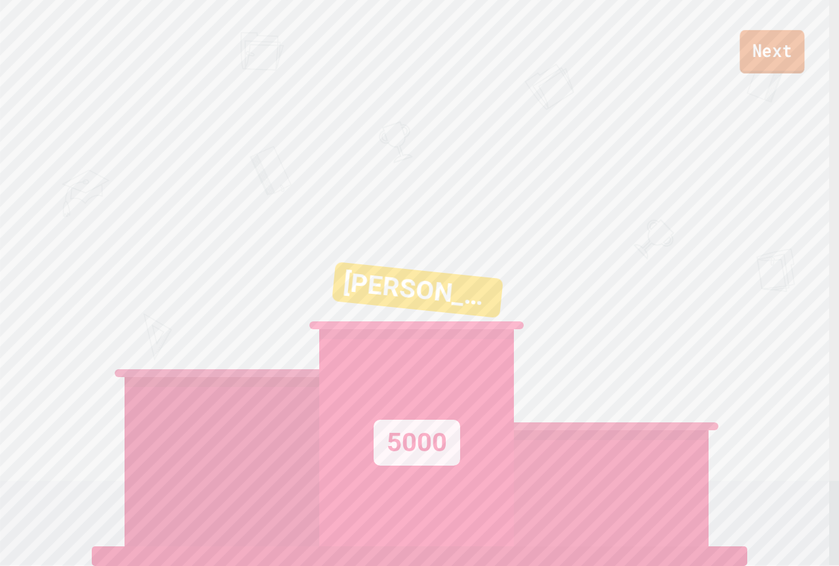
click at [760, 68] on link "Next" at bounding box center [772, 51] width 65 height 43
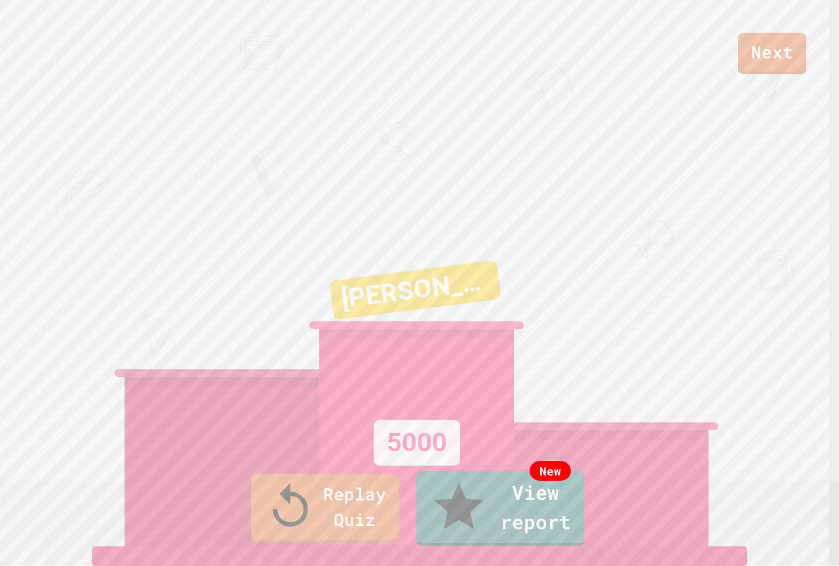
type textarea "**********"
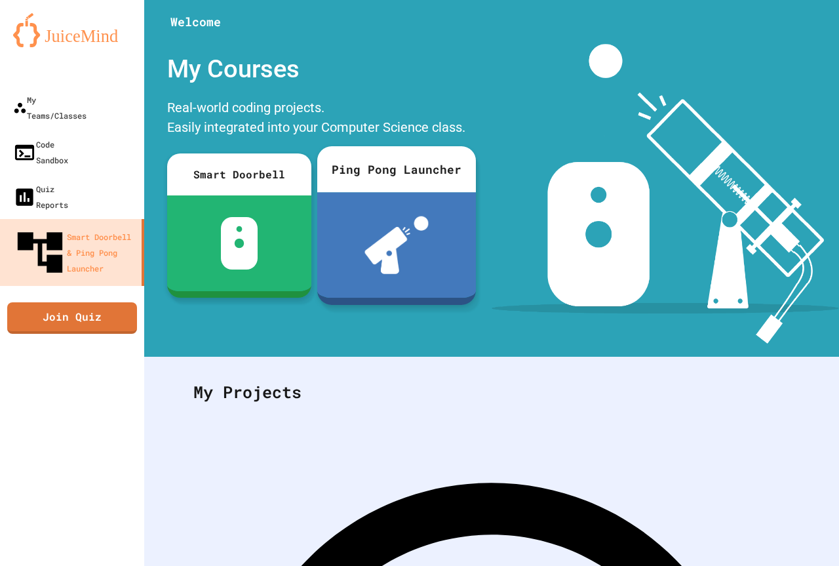
click at [348, 206] on div at bounding box center [396, 245] width 159 height 106
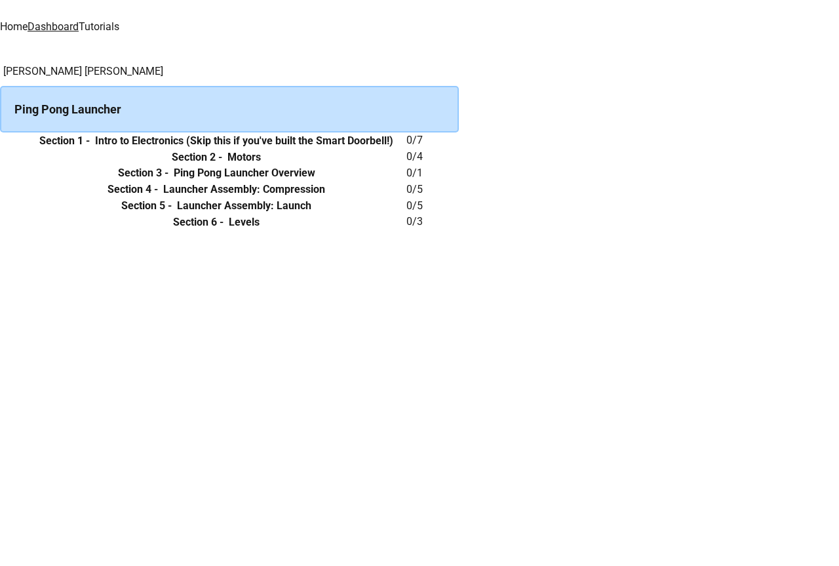
click at [324, 149] on h6 "Intro to Electronics (Skip this if you've built the Smart Doorbell!)" at bounding box center [244, 141] width 298 height 16
click at [0, 141] on icon "expand row" at bounding box center [0, 141] width 0 height 0
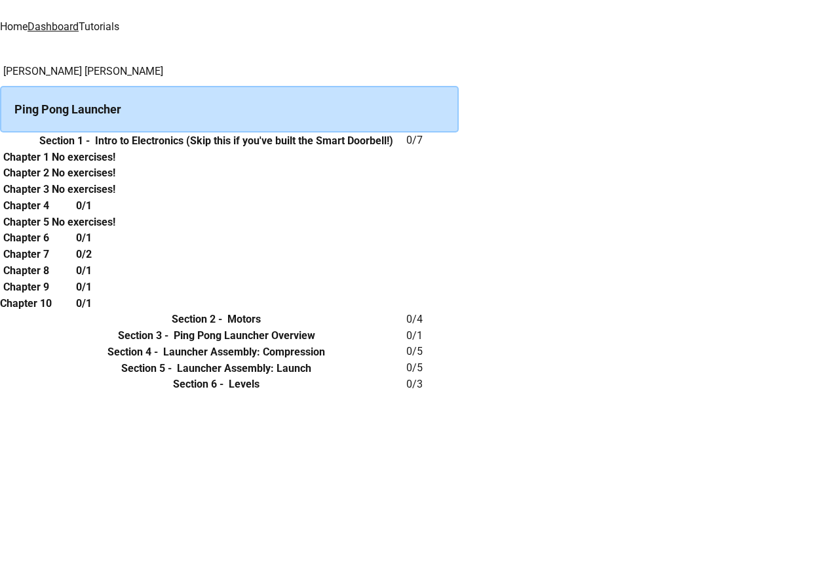
click at [0, 141] on button "expand row" at bounding box center [0, 141] width 0 height 0
